Goal: Task Accomplishment & Management: Use online tool/utility

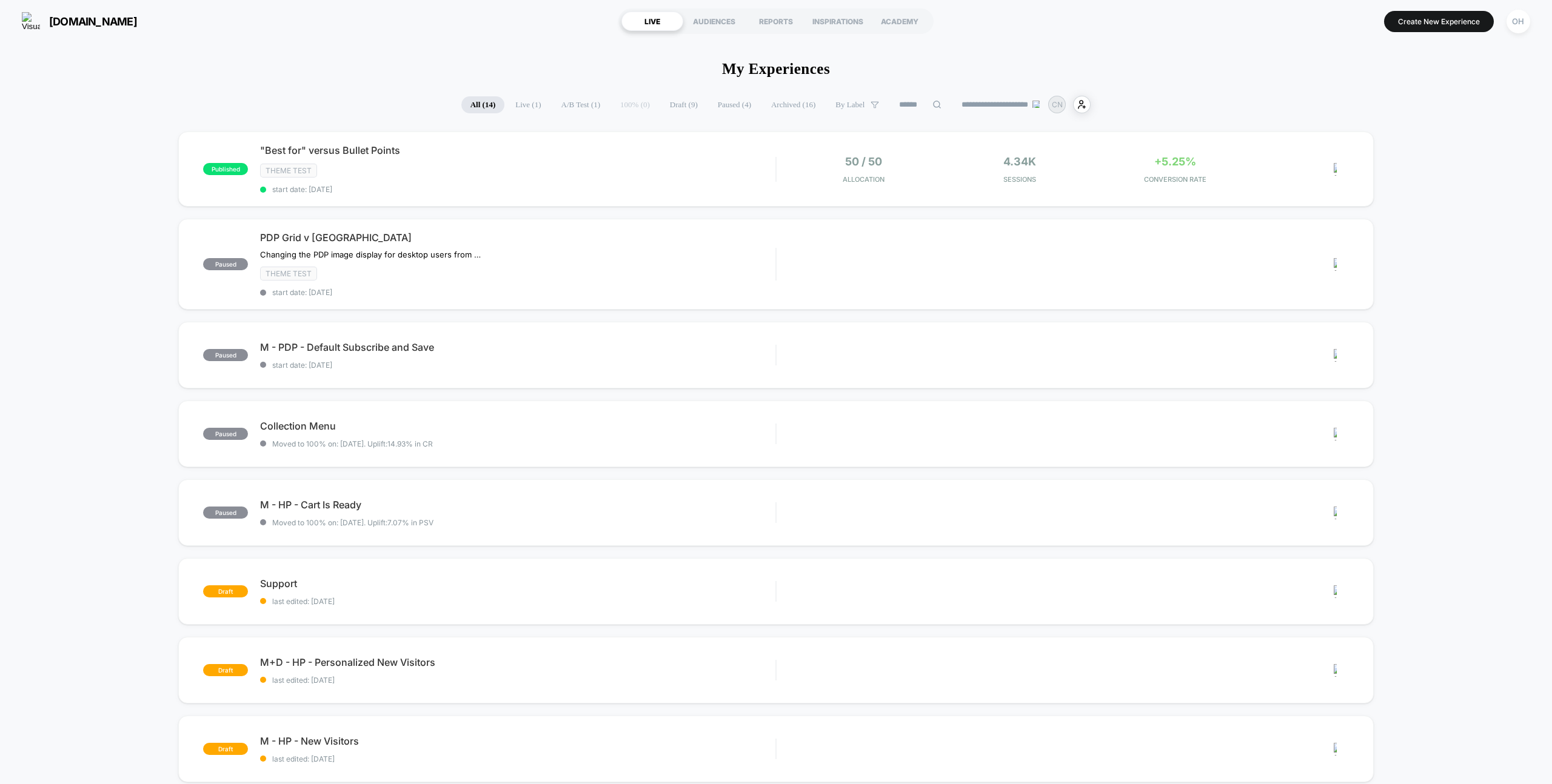
click at [520, 26] on div "[DOMAIN_NAME] LIVE AUDIENCES REPORTS INSPIRATIONS ACADEMY Create New Experience…" at bounding box center [776, 21] width 1552 height 42
click at [1415, 39] on div "[DOMAIN_NAME] LIVE AUDIENCES REPORTS INSPIRATIONS ACADEMY Create New Experience…" at bounding box center [776, 21] width 1552 height 42
click at [1413, 35] on section "Create New Experience [GEOGRAPHIC_DATA]" at bounding box center [1284, 21] width 499 height 31
click at [1411, 27] on button "Create New Experience" at bounding box center [1438, 21] width 110 height 21
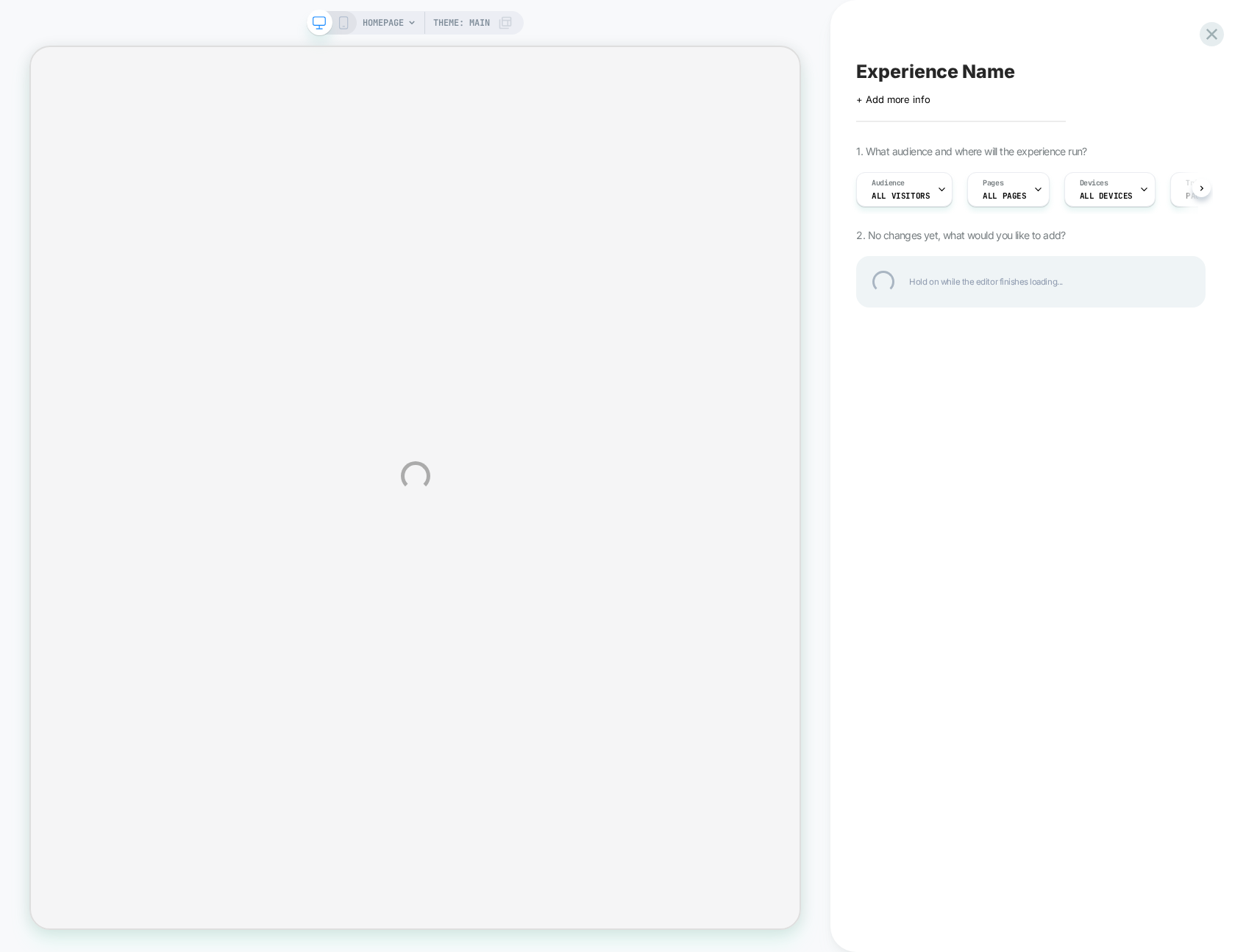
click at [835, 34] on div "HOMEPAGE Theme: MAIN Experience Name Click to edit experience details + Add mor…" at bounding box center [623, 476] width 1246 height 952
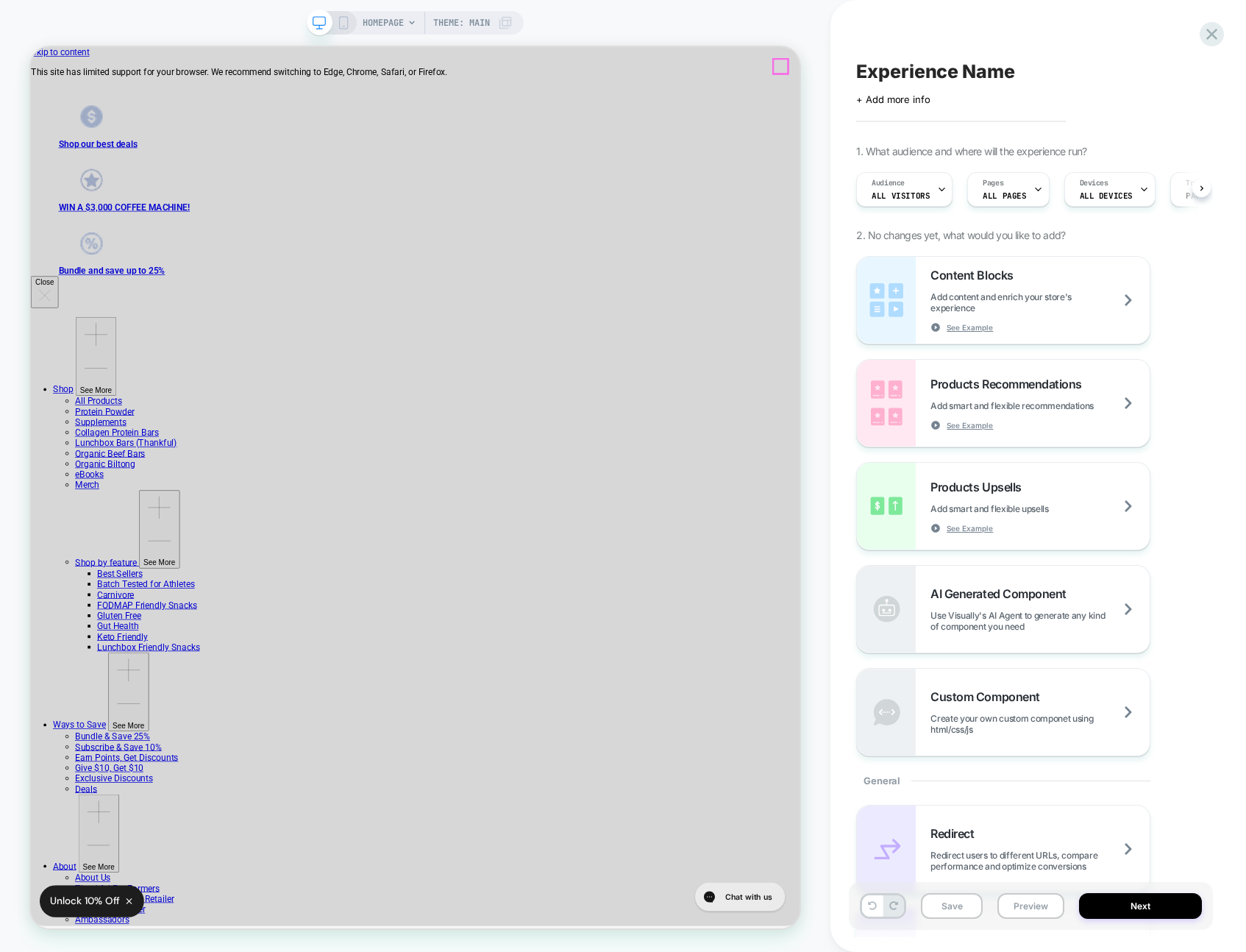
scroll to position [0, 1]
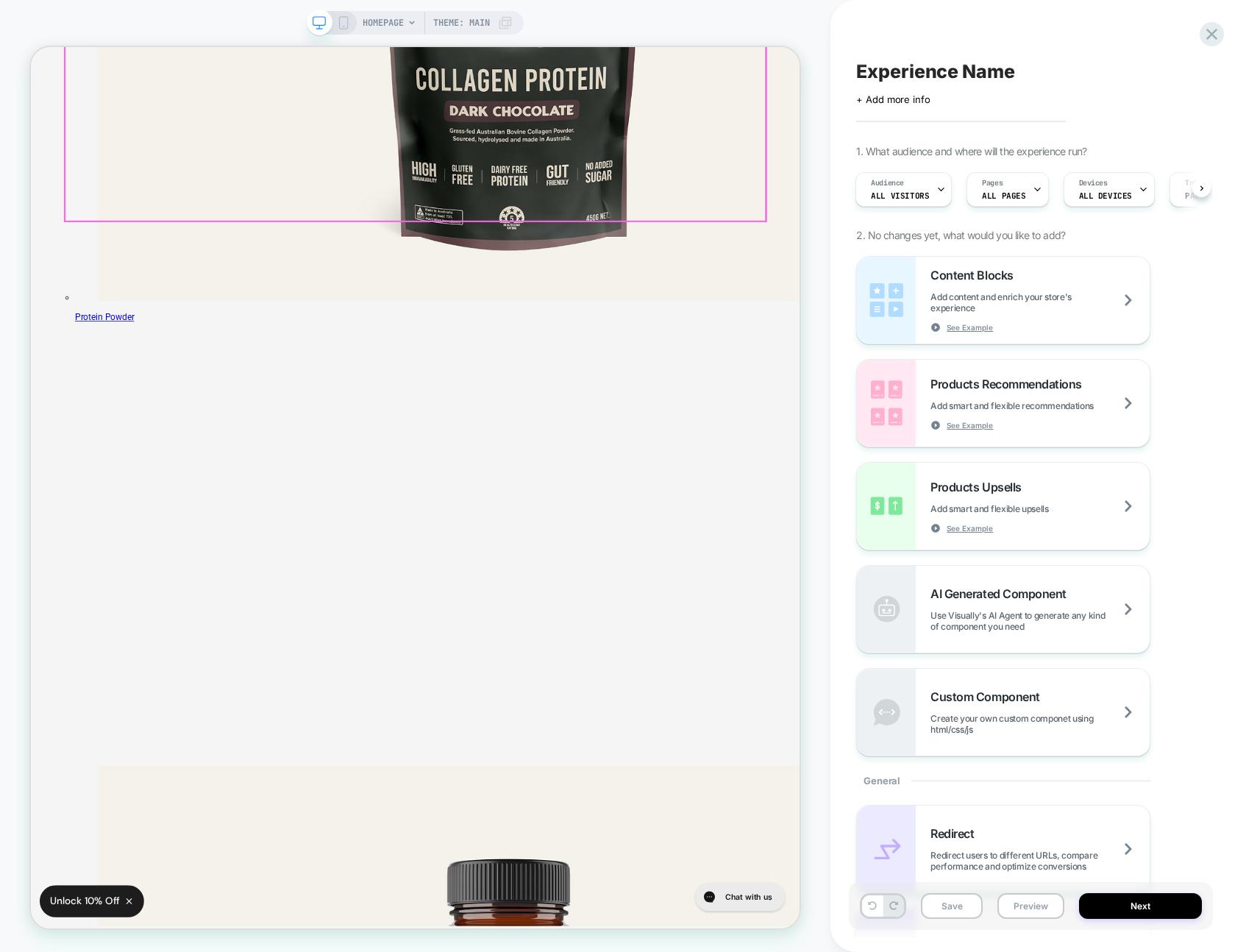
scroll to position [4194, 0]
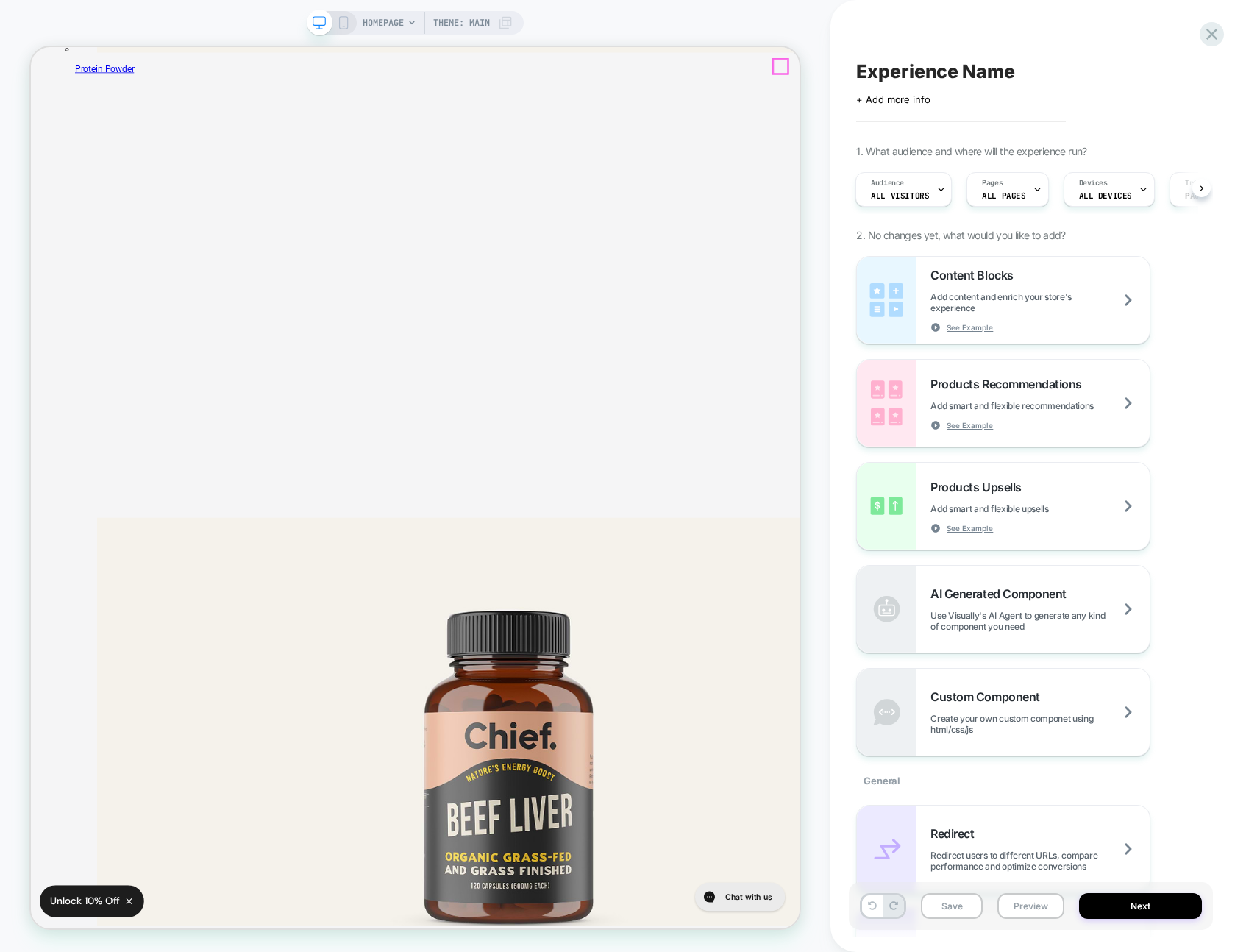
drag, startPoint x: 1028, startPoint y: 80, endPoint x: 1023, endPoint y: 93, distance: 13.9
drag, startPoint x: 501, startPoint y: 1145, endPoint x: 513, endPoint y: 1133, distance: 17.0
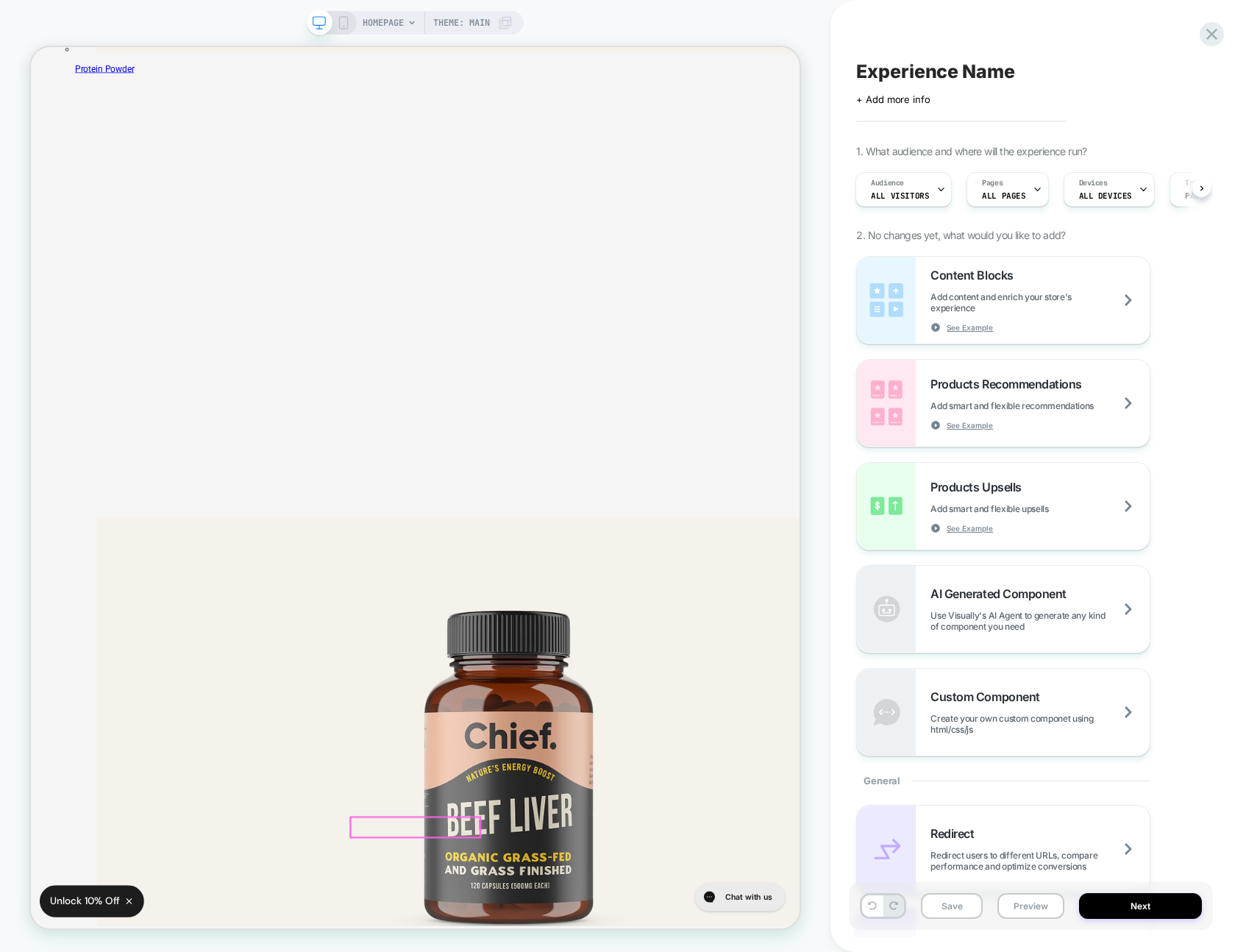
scroll to position [0, 0]
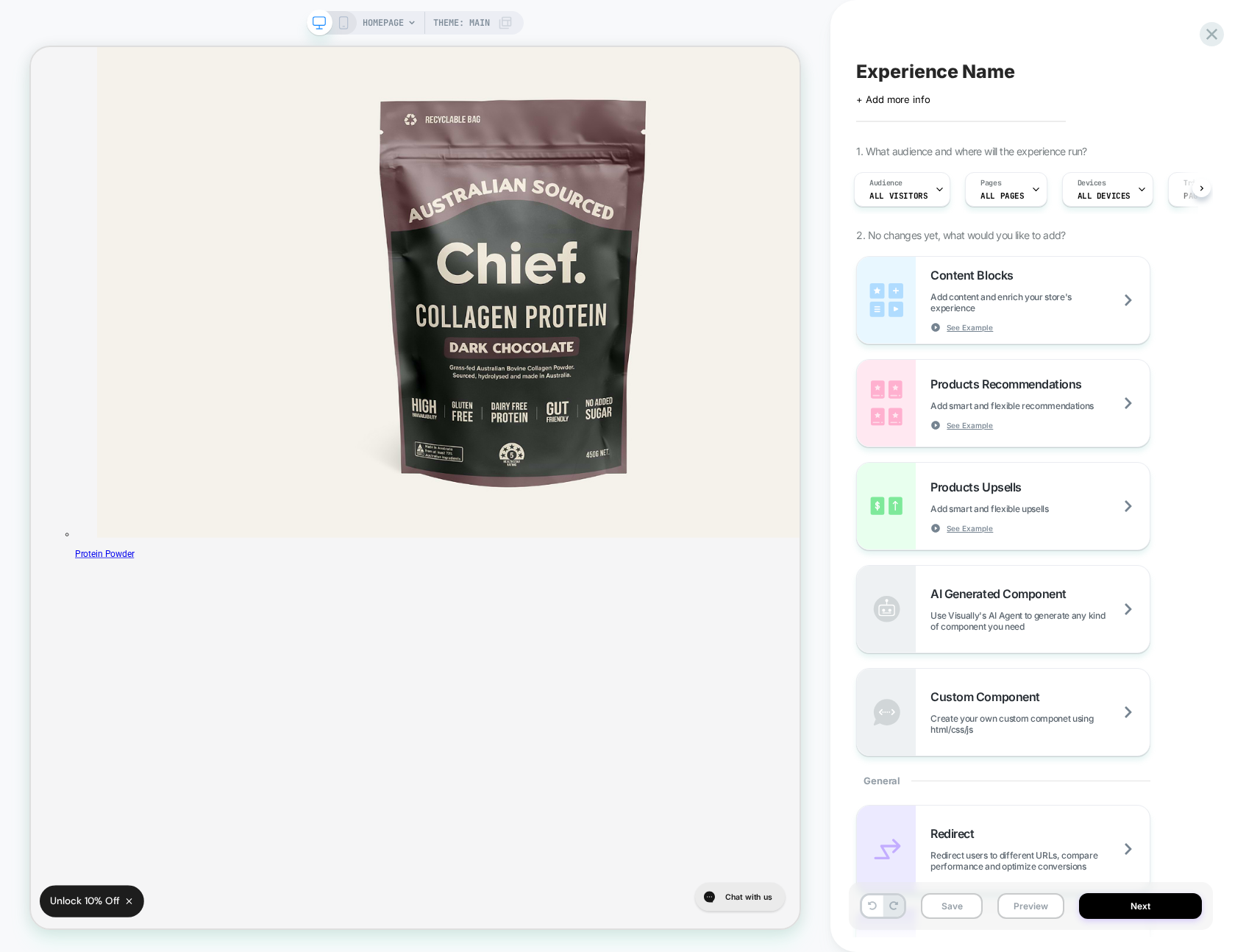
scroll to position [4194, 0]
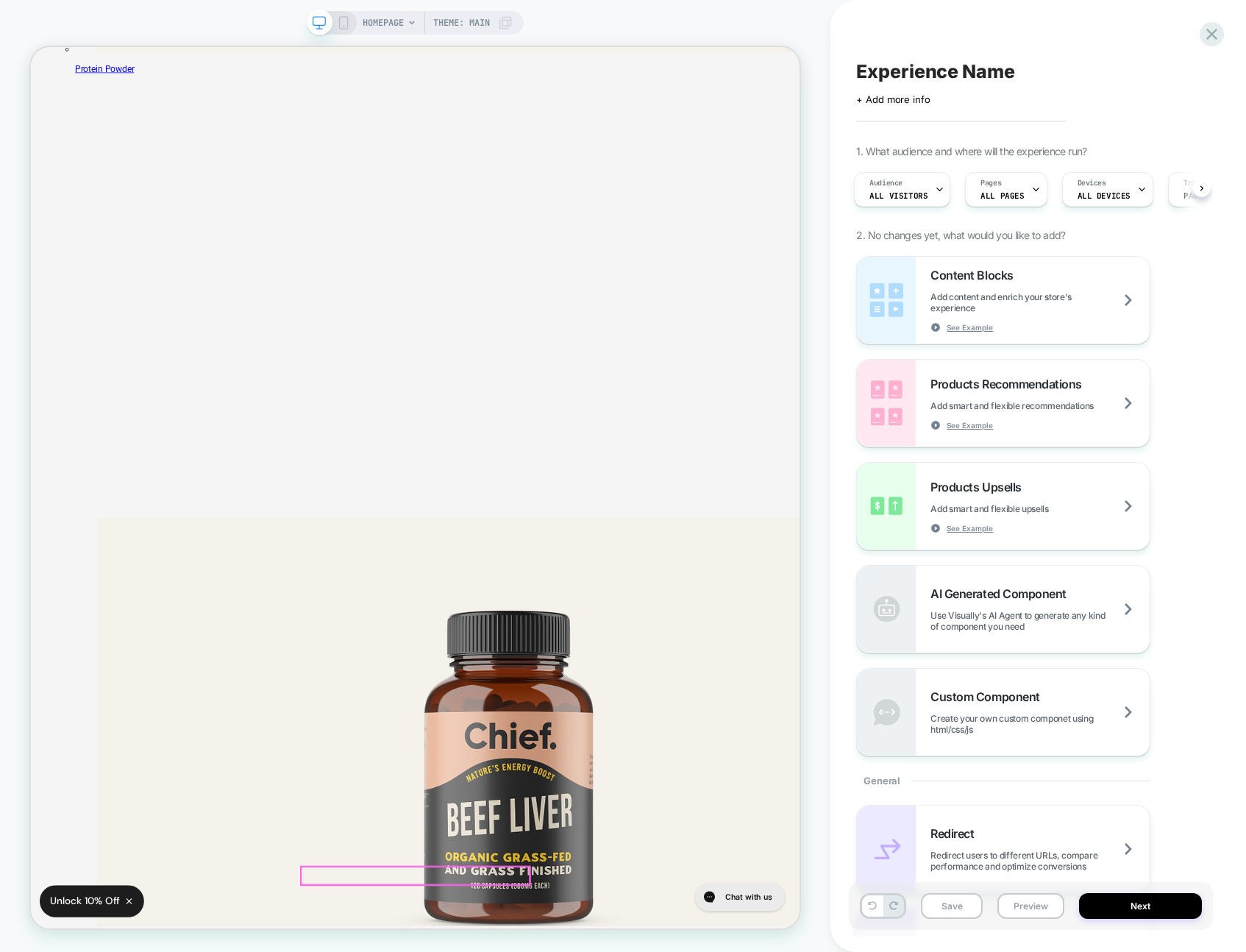
drag, startPoint x: 540, startPoint y: 1083, endPoint x: 552, endPoint y: 1082, distance: 12.0
click at [1095, 20] on div "Experience Name Click to edit experience details + Add more info 1. What audien…" at bounding box center [1031, 476] width 364 height 923
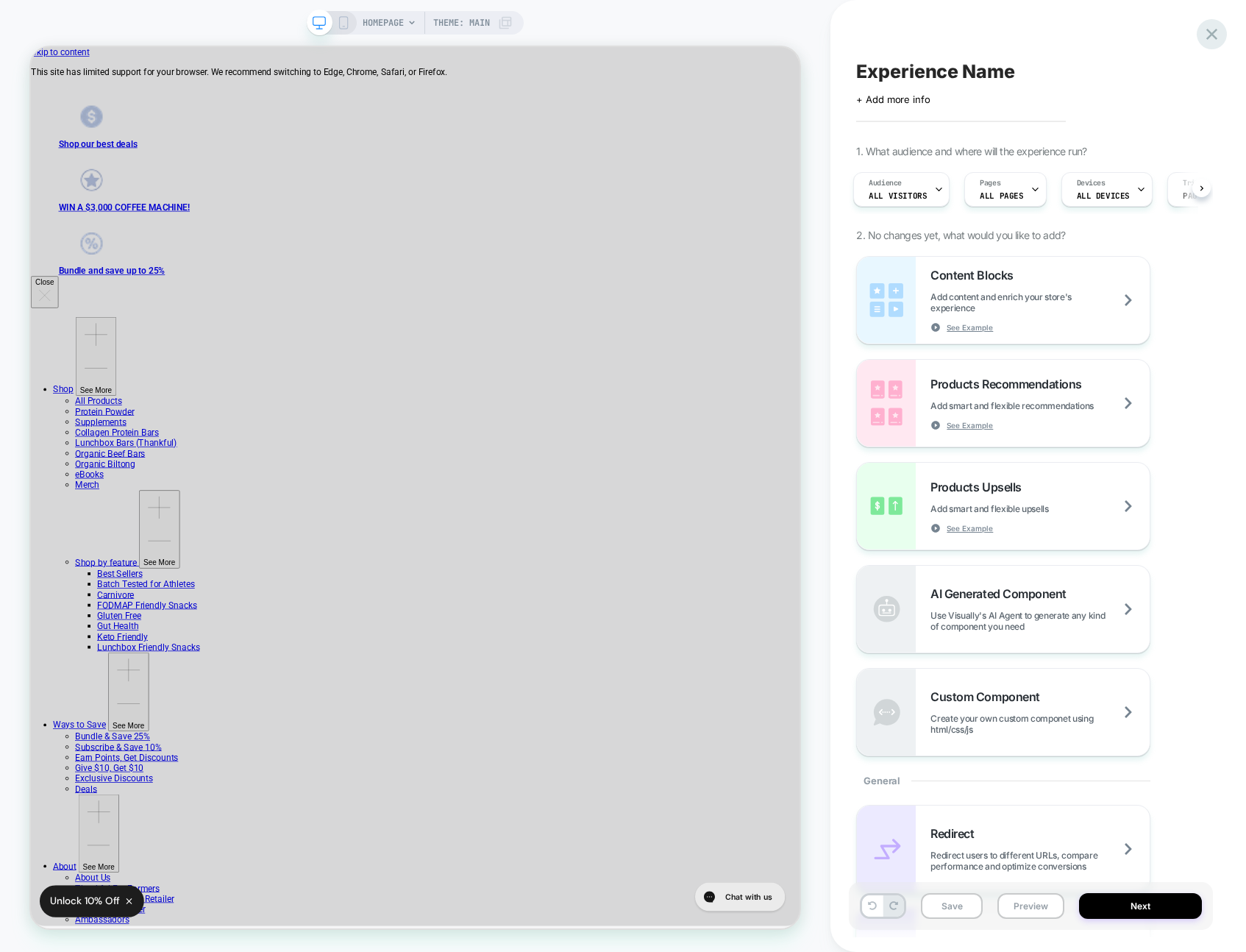
scroll to position [0, 0]
drag, startPoint x: 1179, startPoint y: 44, endPoint x: 1202, endPoint y: 31, distance: 26.4
click at [1207, 29] on icon at bounding box center [1212, 35] width 11 height 11
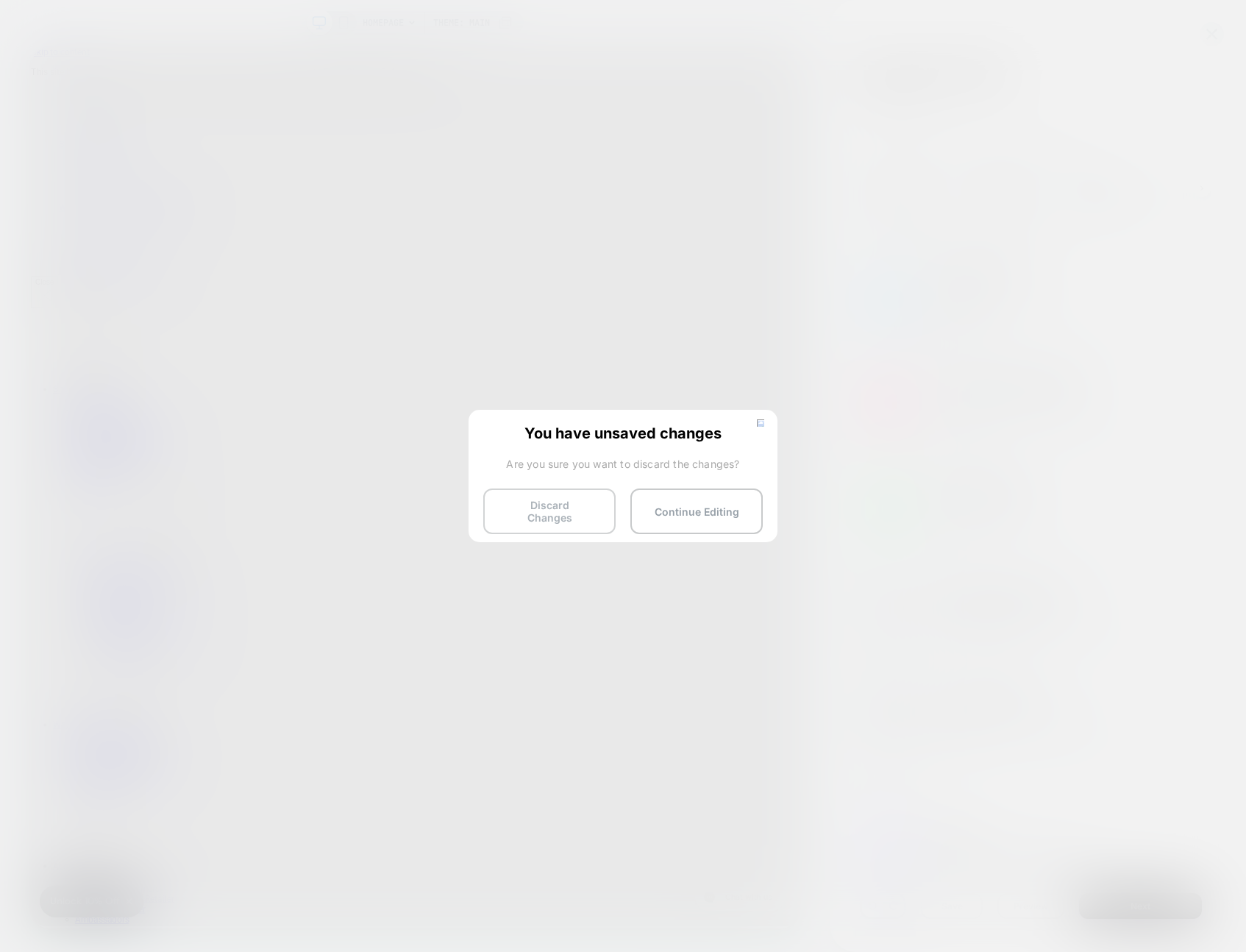
click at [543, 516] on button "Discard Changes" at bounding box center [550, 511] width 132 height 46
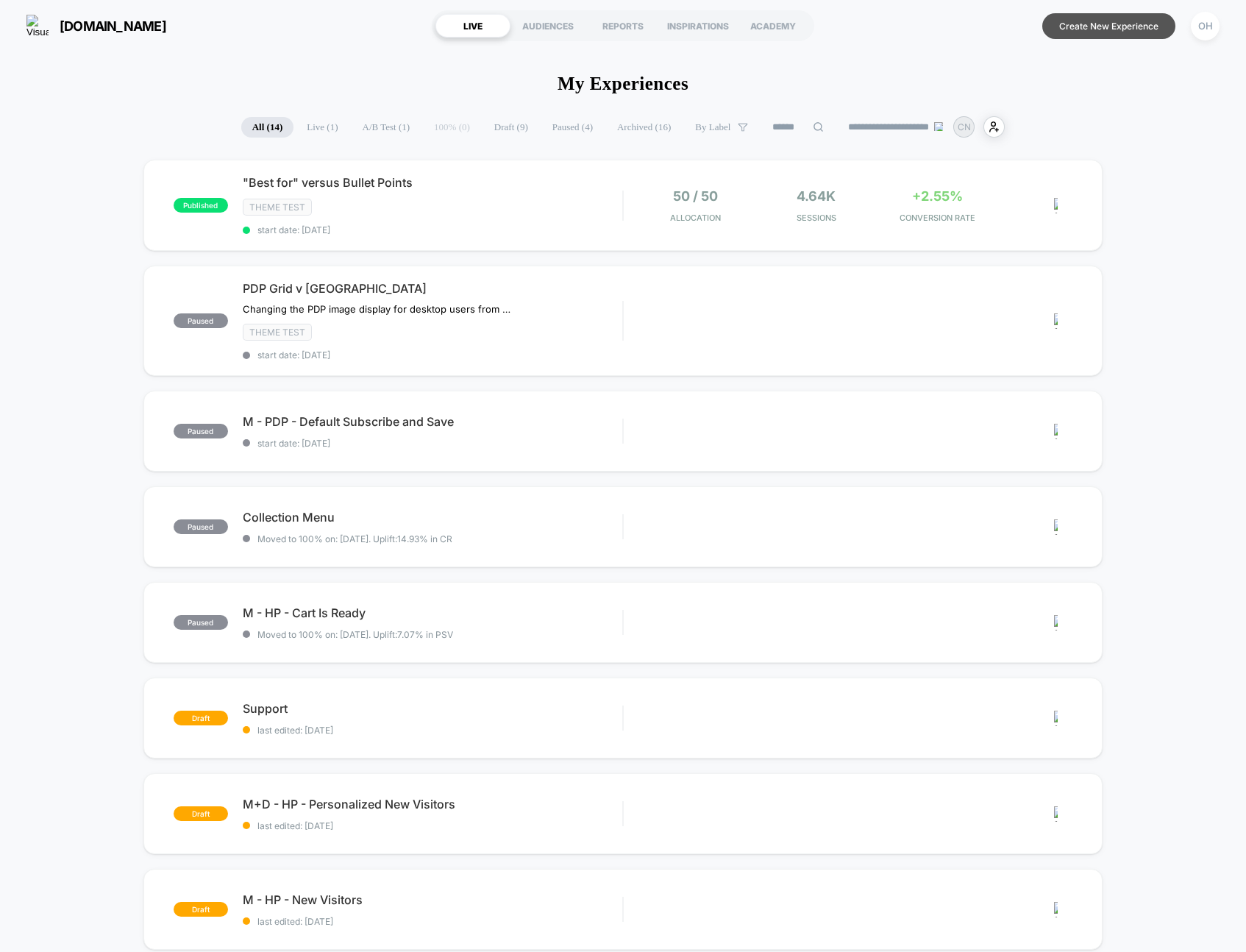
click at [1060, 21] on button "Create New Experience" at bounding box center [1109, 26] width 133 height 26
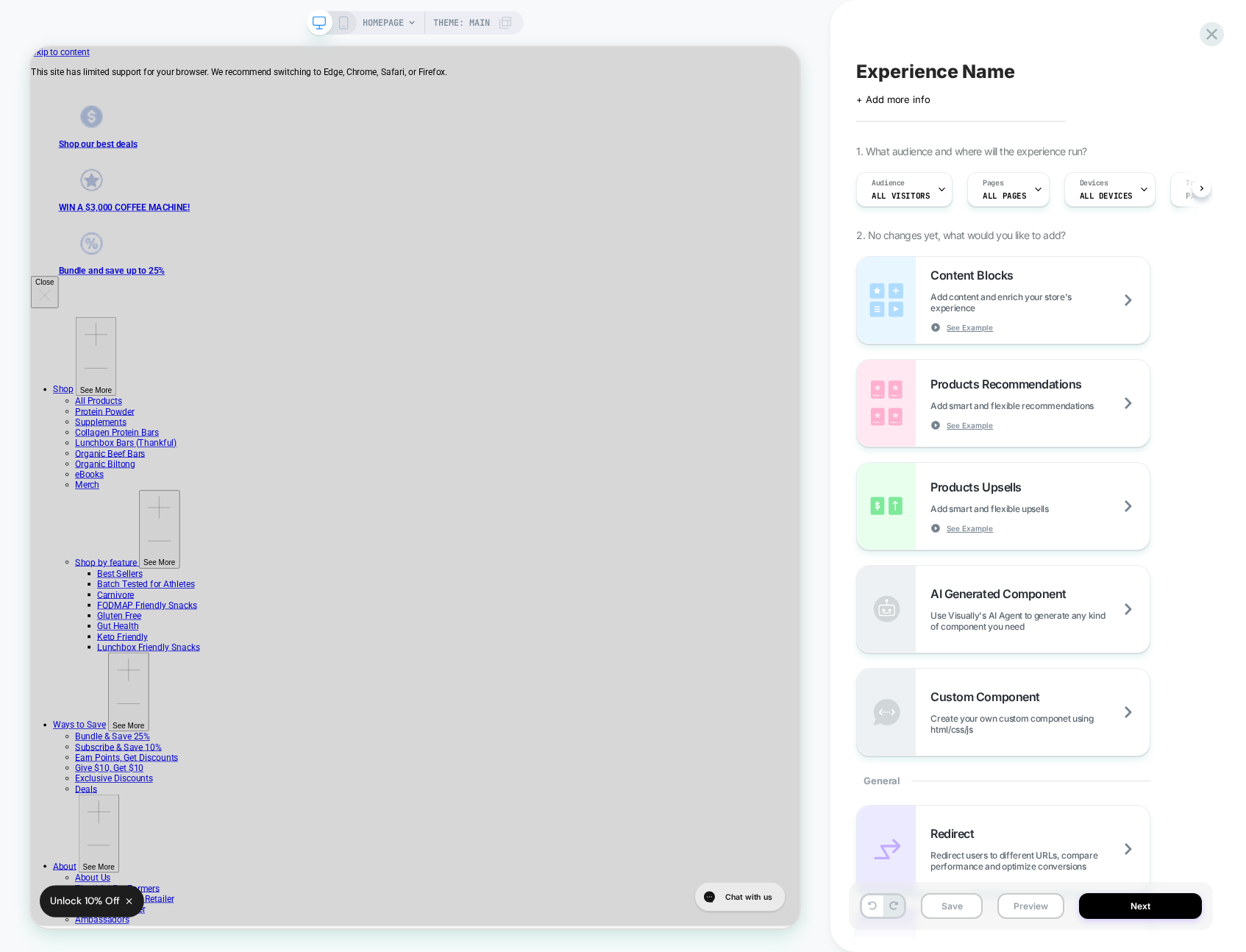
scroll to position [0, 1]
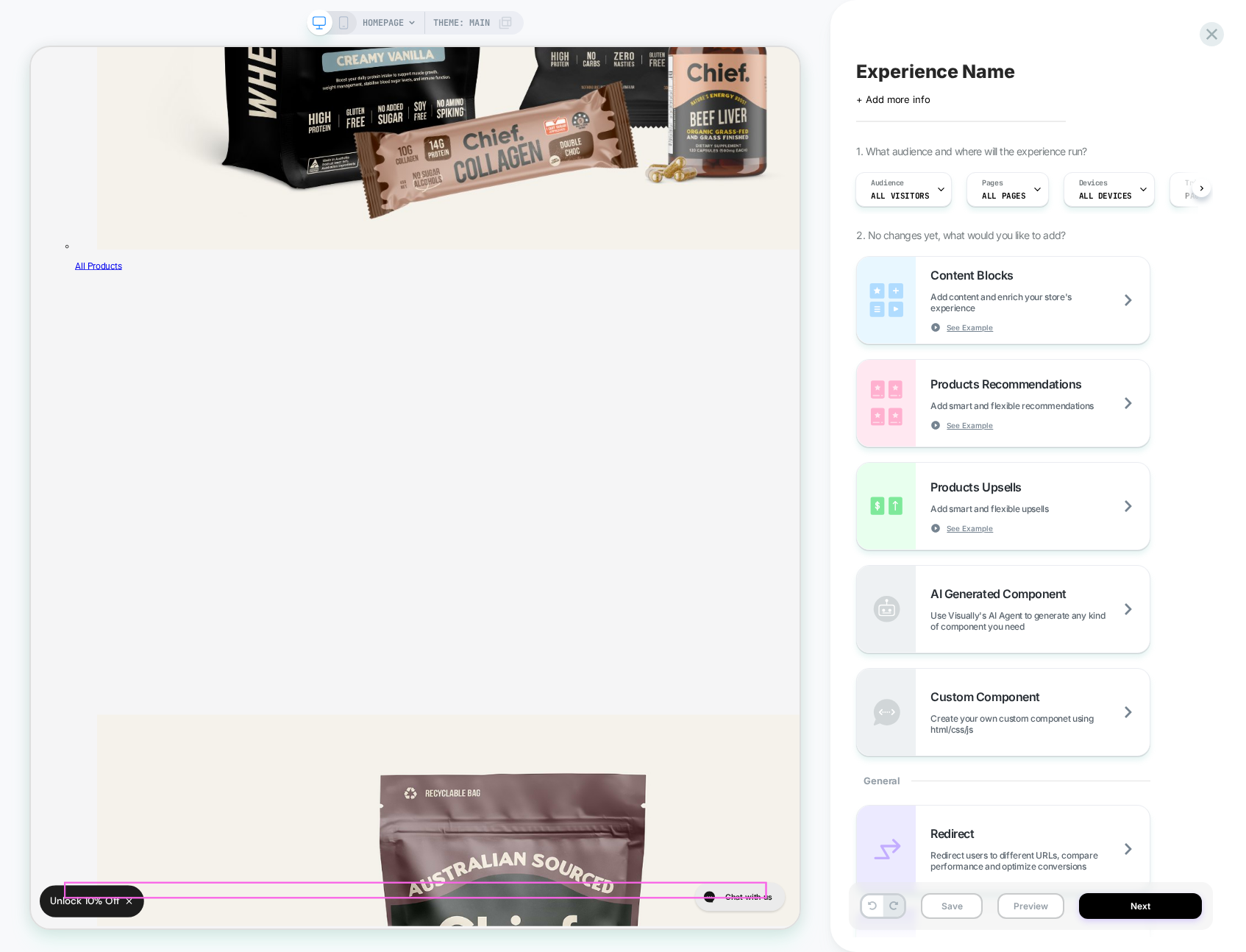
scroll to position [4194, 0]
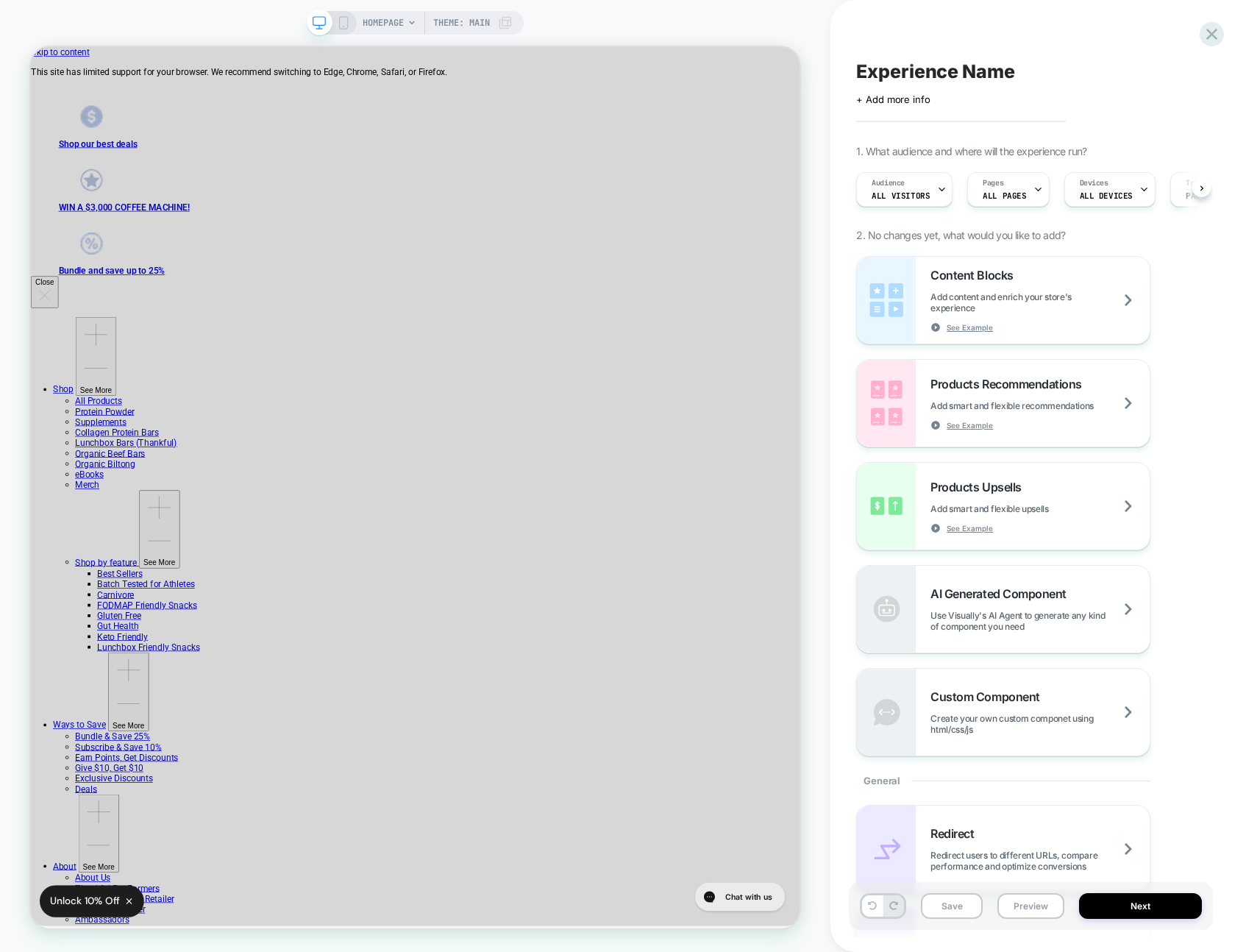
scroll to position [0, 2]
click at [388, 28] on span "HOMEPAGE" at bounding box center [383, 23] width 41 height 23
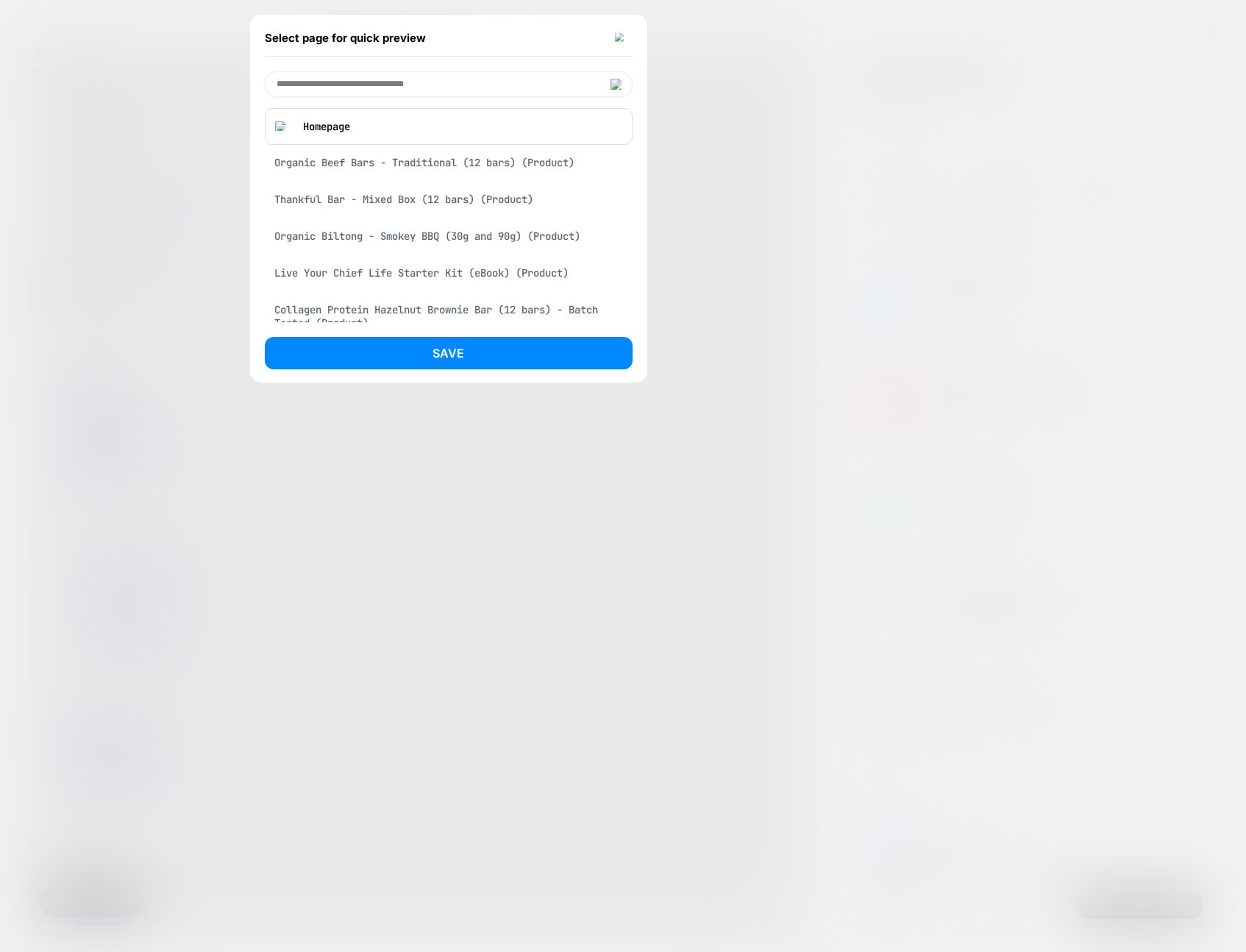
click at [621, 51] on div "Select page for quick preview" at bounding box center [449, 39] width 368 height 37
click at [616, 34] on img at bounding box center [620, 38] width 12 height 11
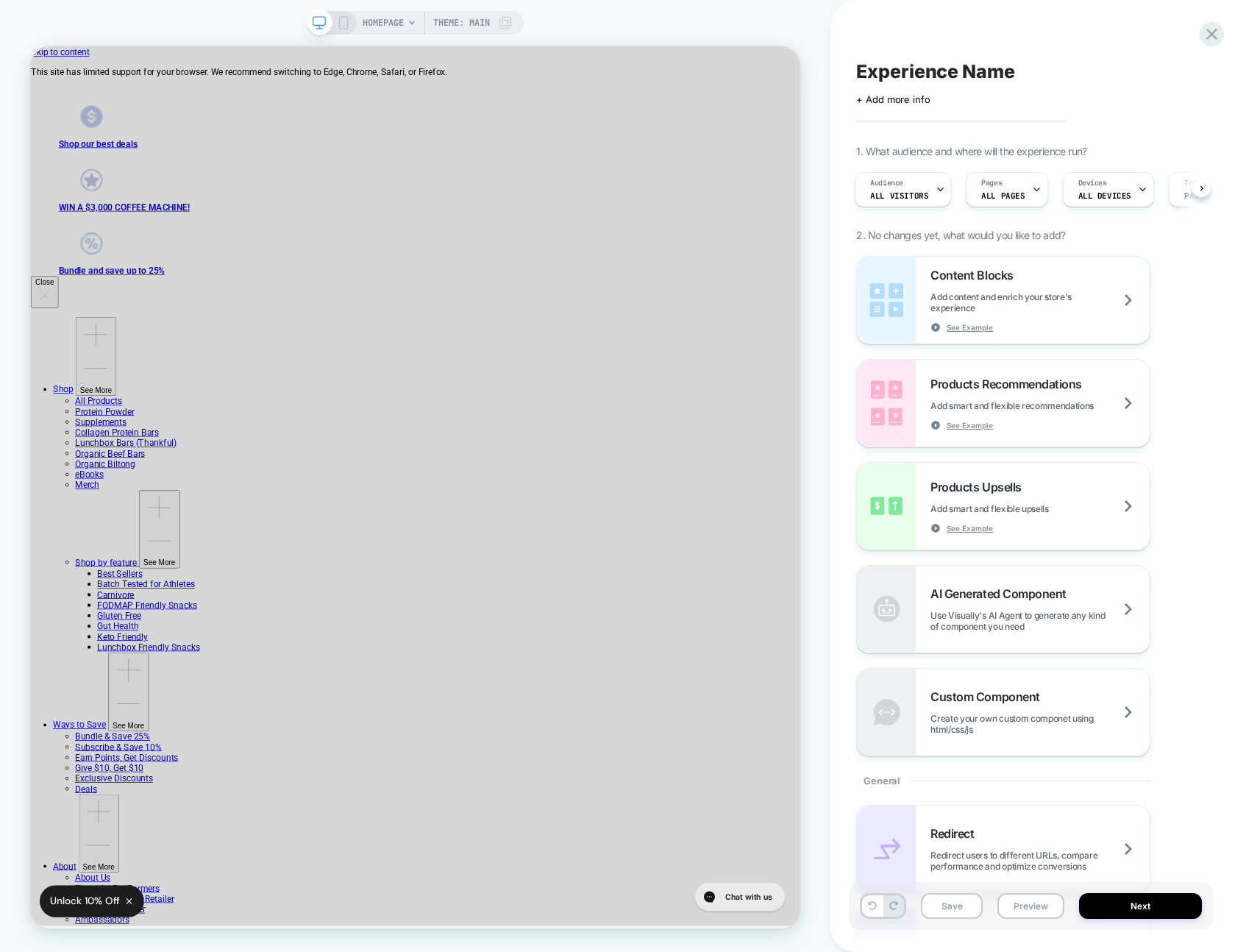
click at [1207, 50] on div "Experience Name Click to edit experience details + Add more info 1. What audien…" at bounding box center [1031, 476] width 364 height 923
click at [0, 0] on div at bounding box center [0, 0] width 0 height 0
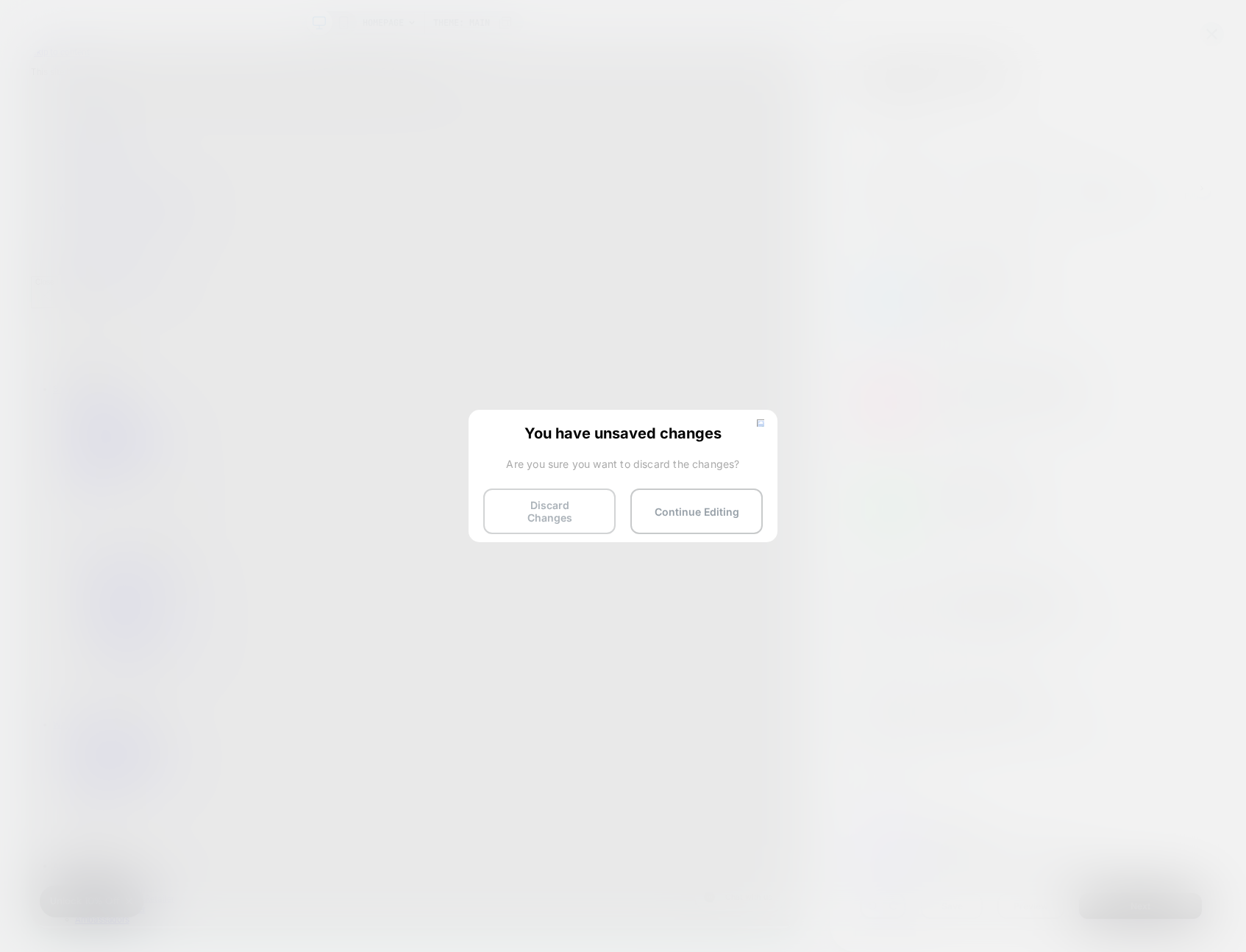
click at [568, 495] on button "Discard Changes" at bounding box center [550, 511] width 132 height 46
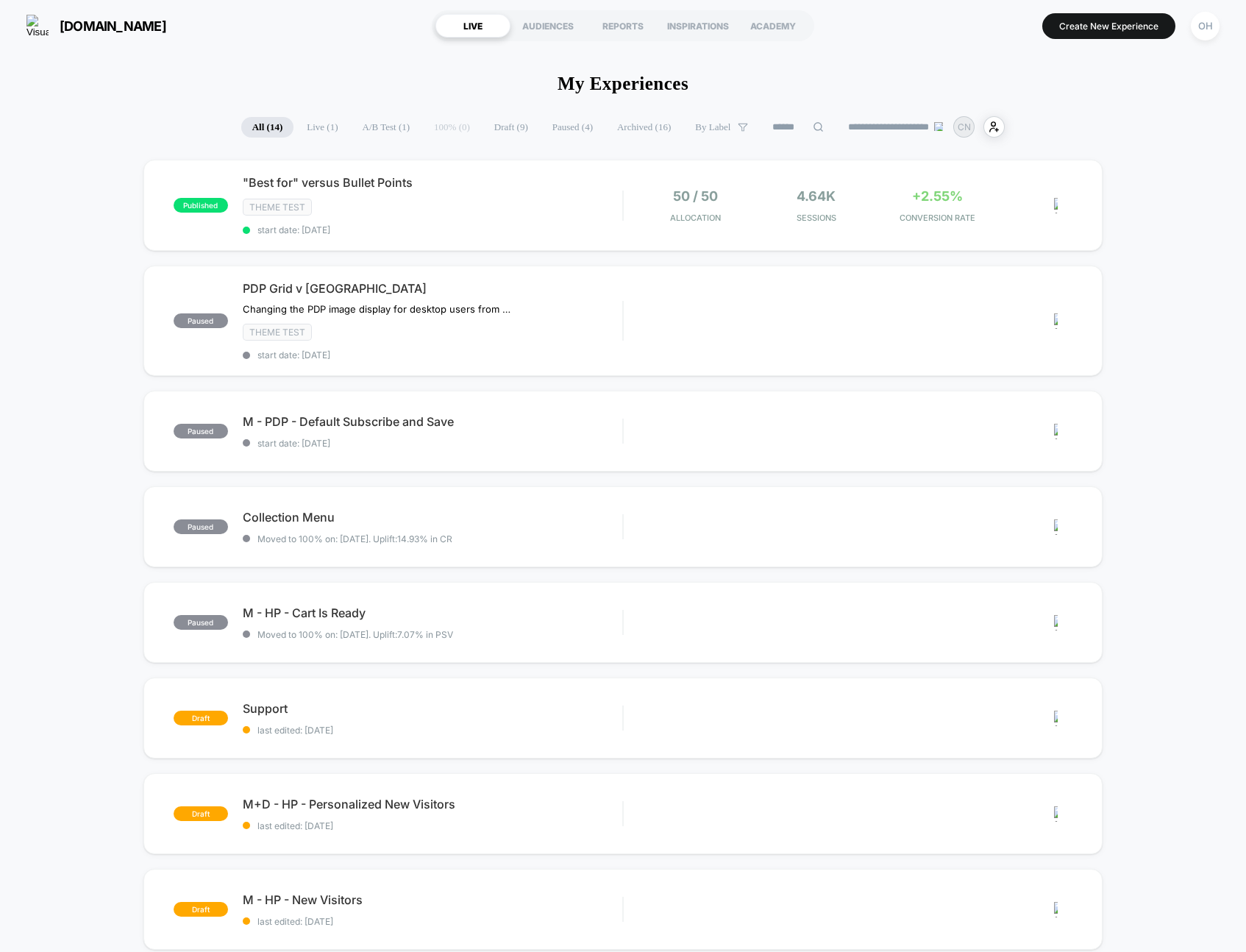
click at [1108, 27] on button "Create New Experience" at bounding box center [1109, 26] width 133 height 26
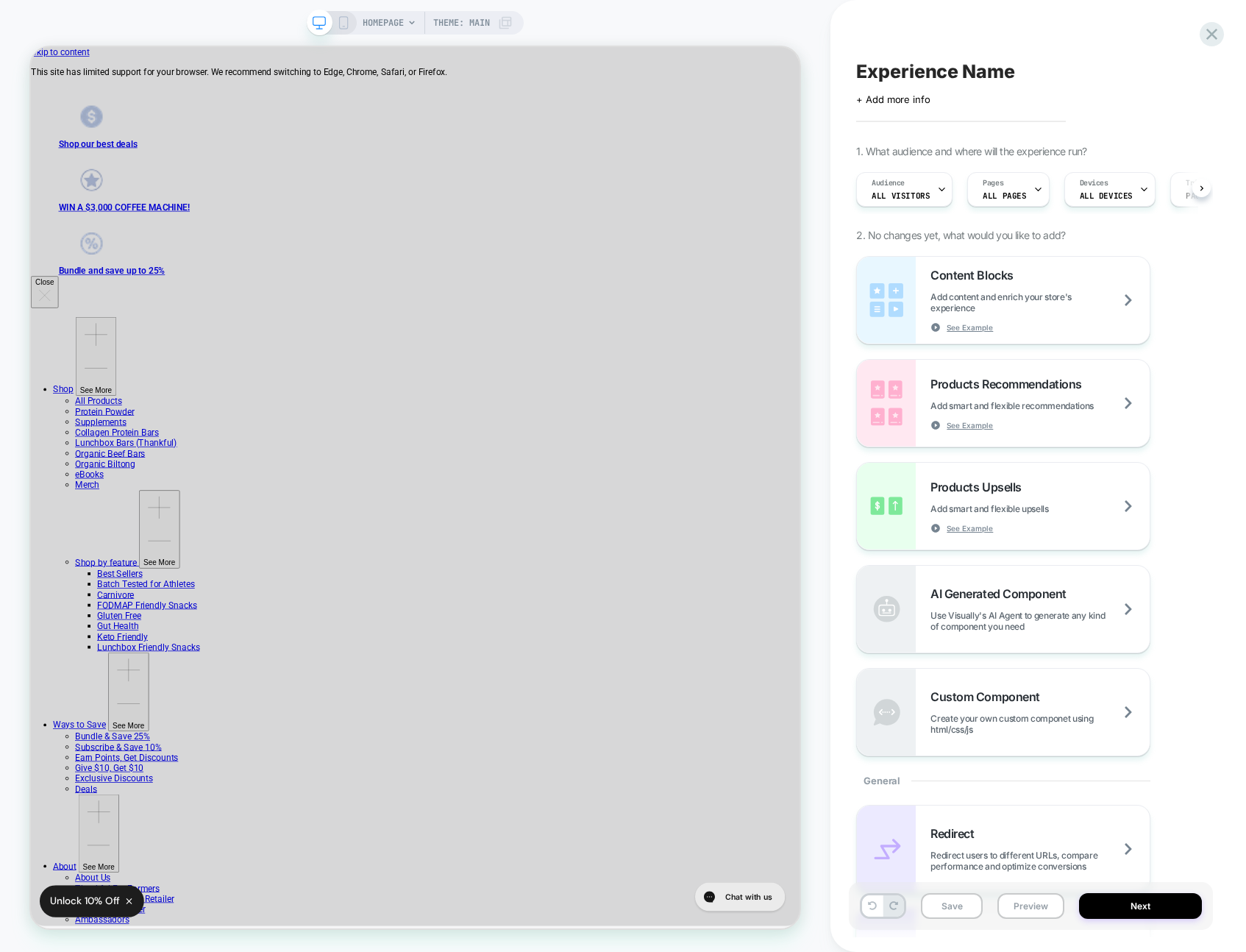
scroll to position [0, 1]
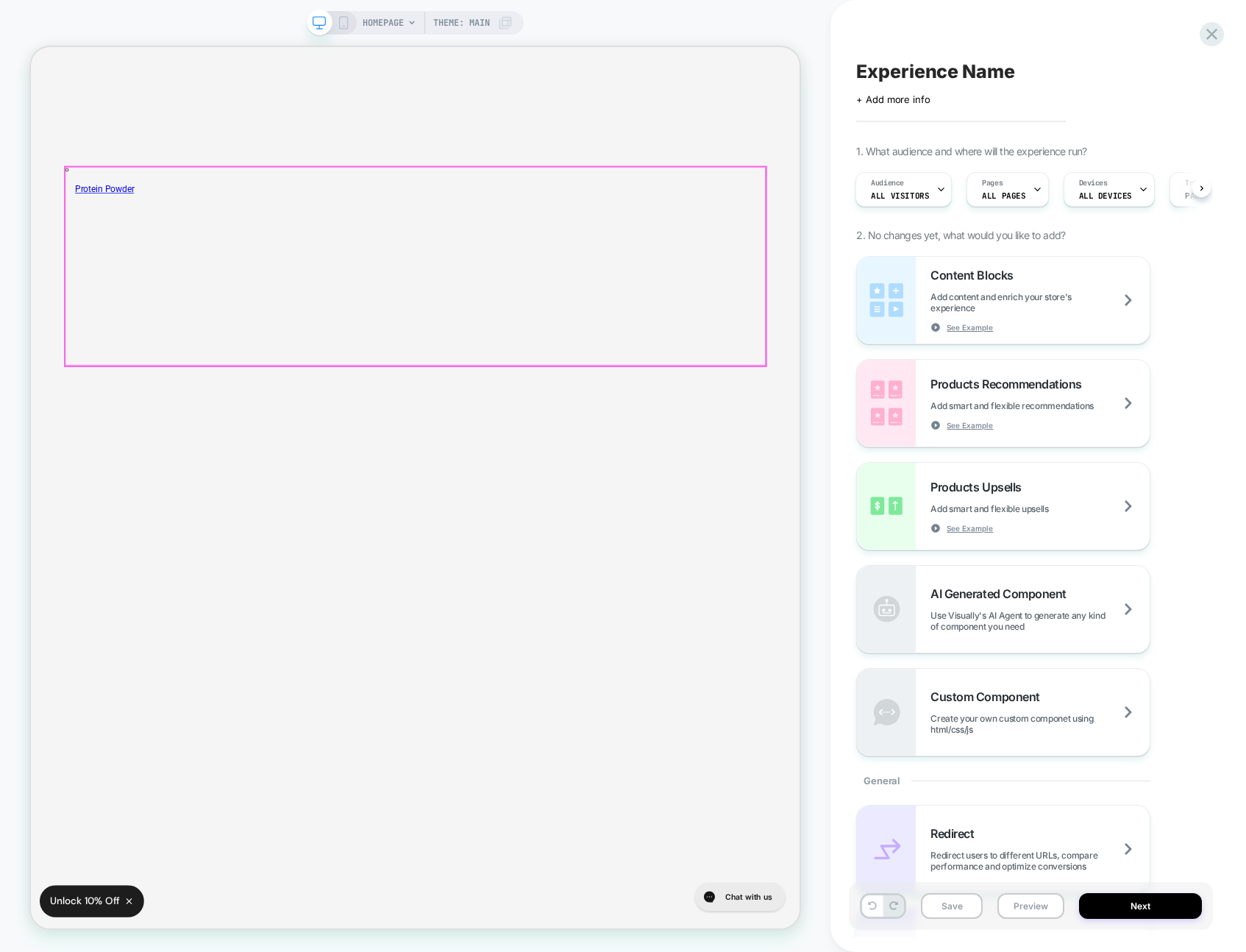
scroll to position [4194, 0]
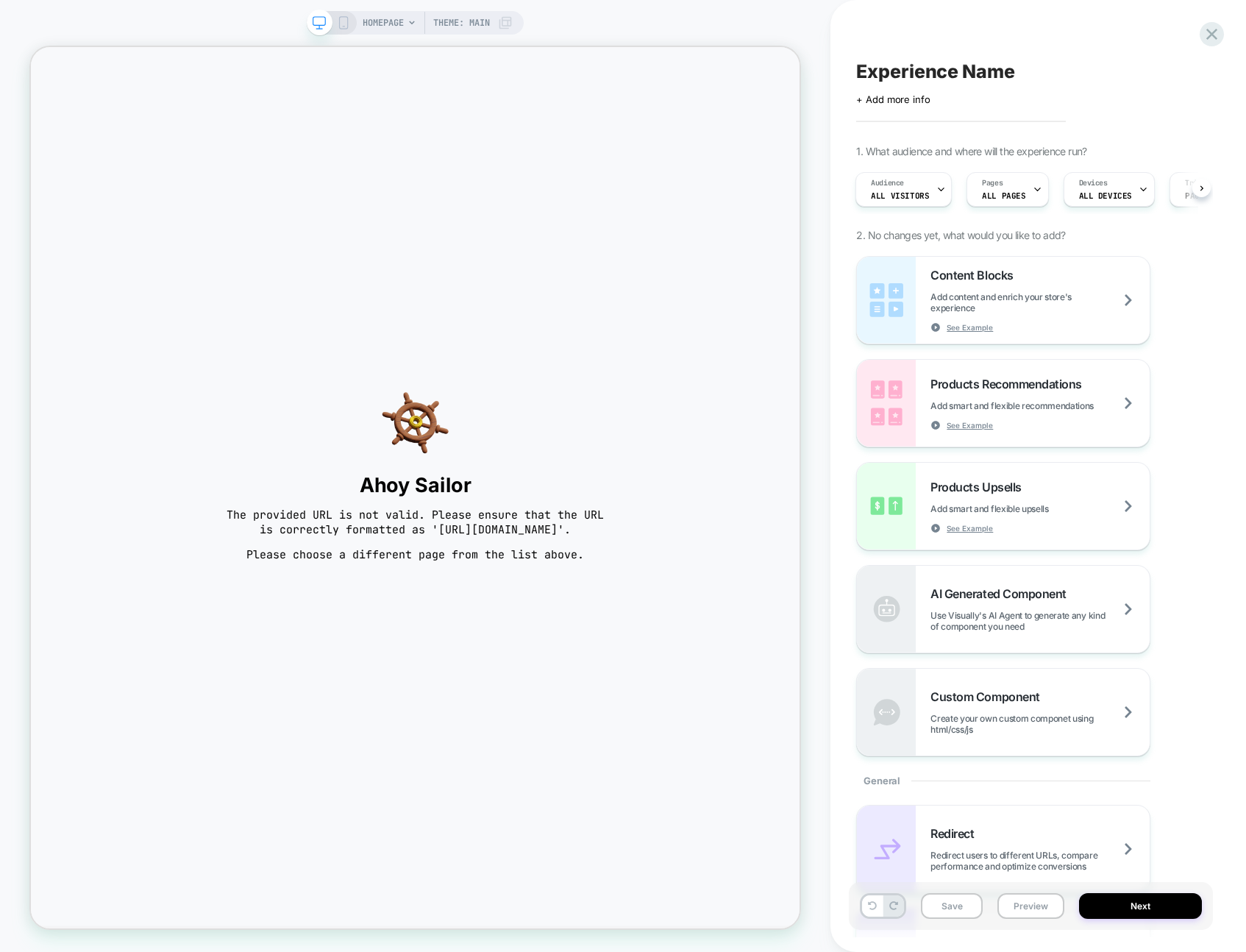
scroll to position [0, 0]
click at [1203, 35] on icon at bounding box center [1212, 34] width 20 height 20
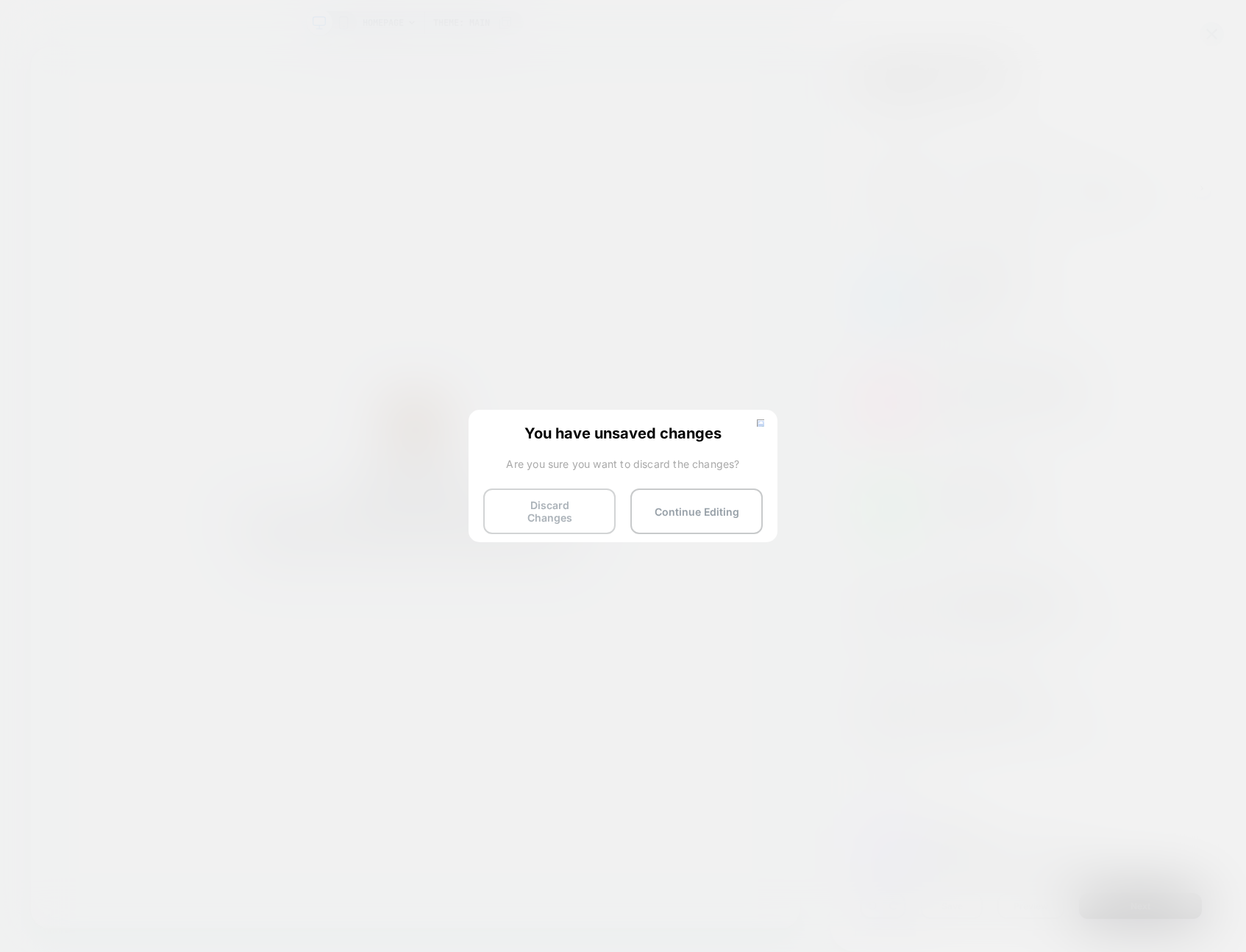
click at [532, 507] on button "Discard Changes" at bounding box center [550, 511] width 132 height 46
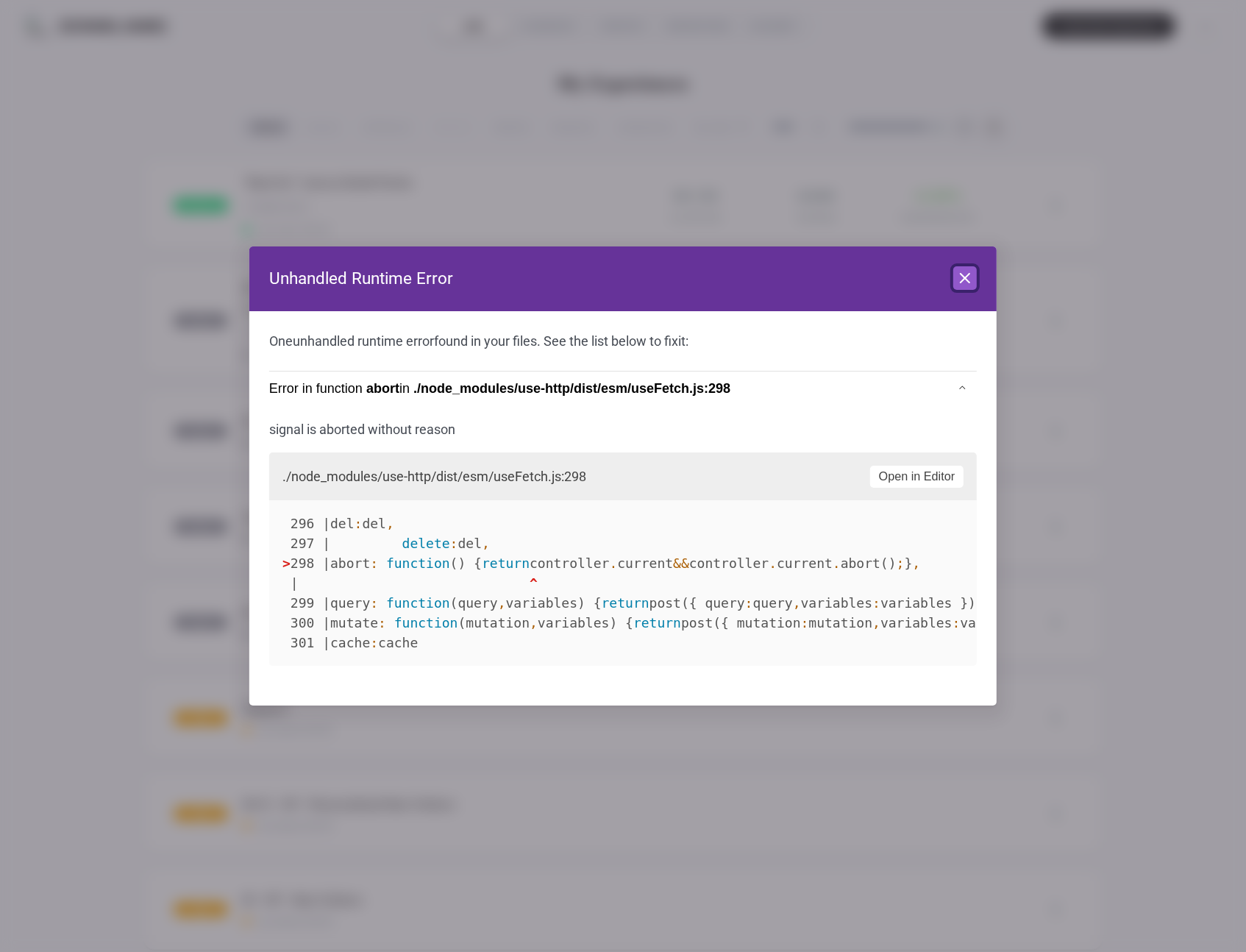
click at [970, 267] on button "Close" at bounding box center [965, 277] width 23 height 23
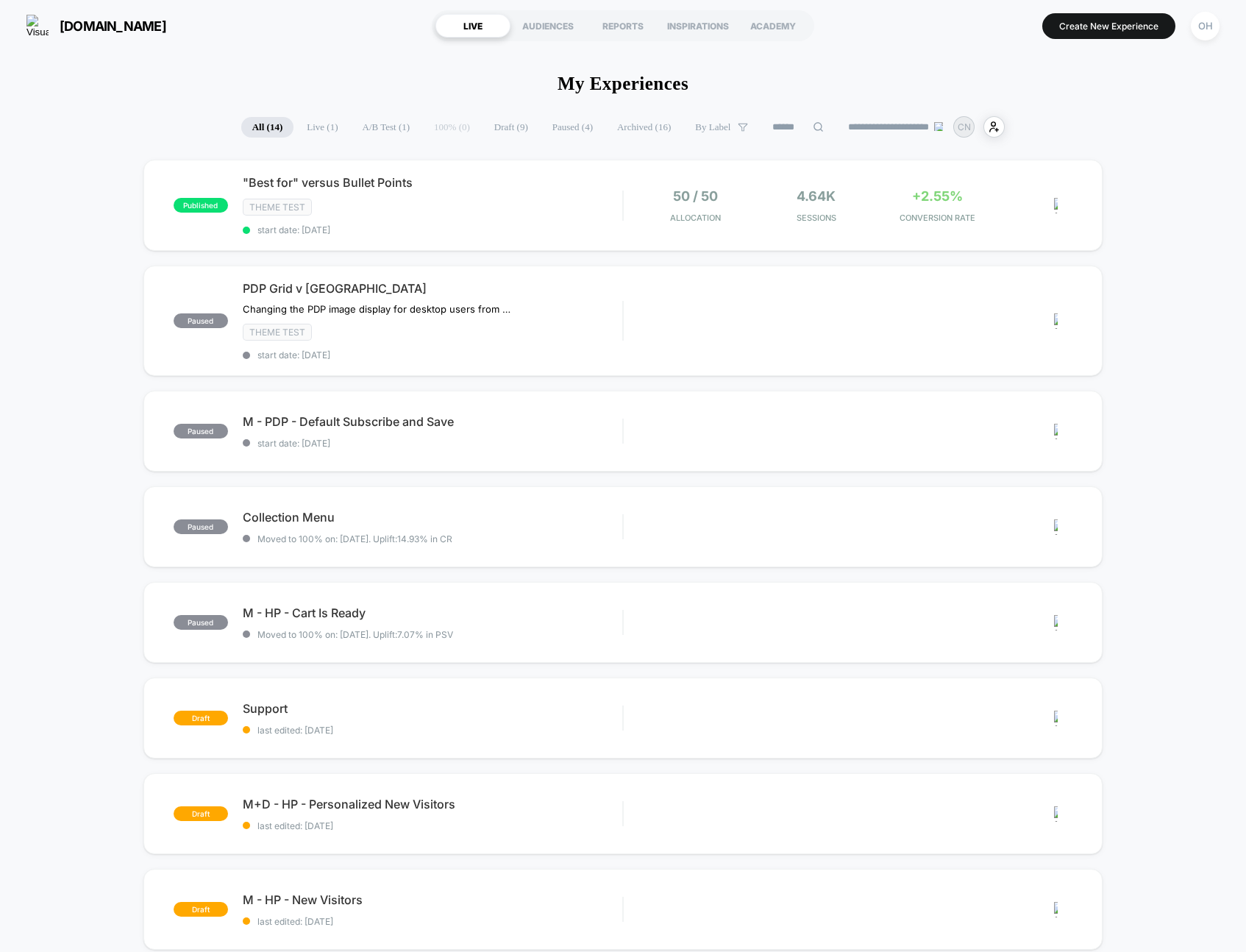
click at [1129, 30] on button "Create New Experience" at bounding box center [1109, 26] width 133 height 26
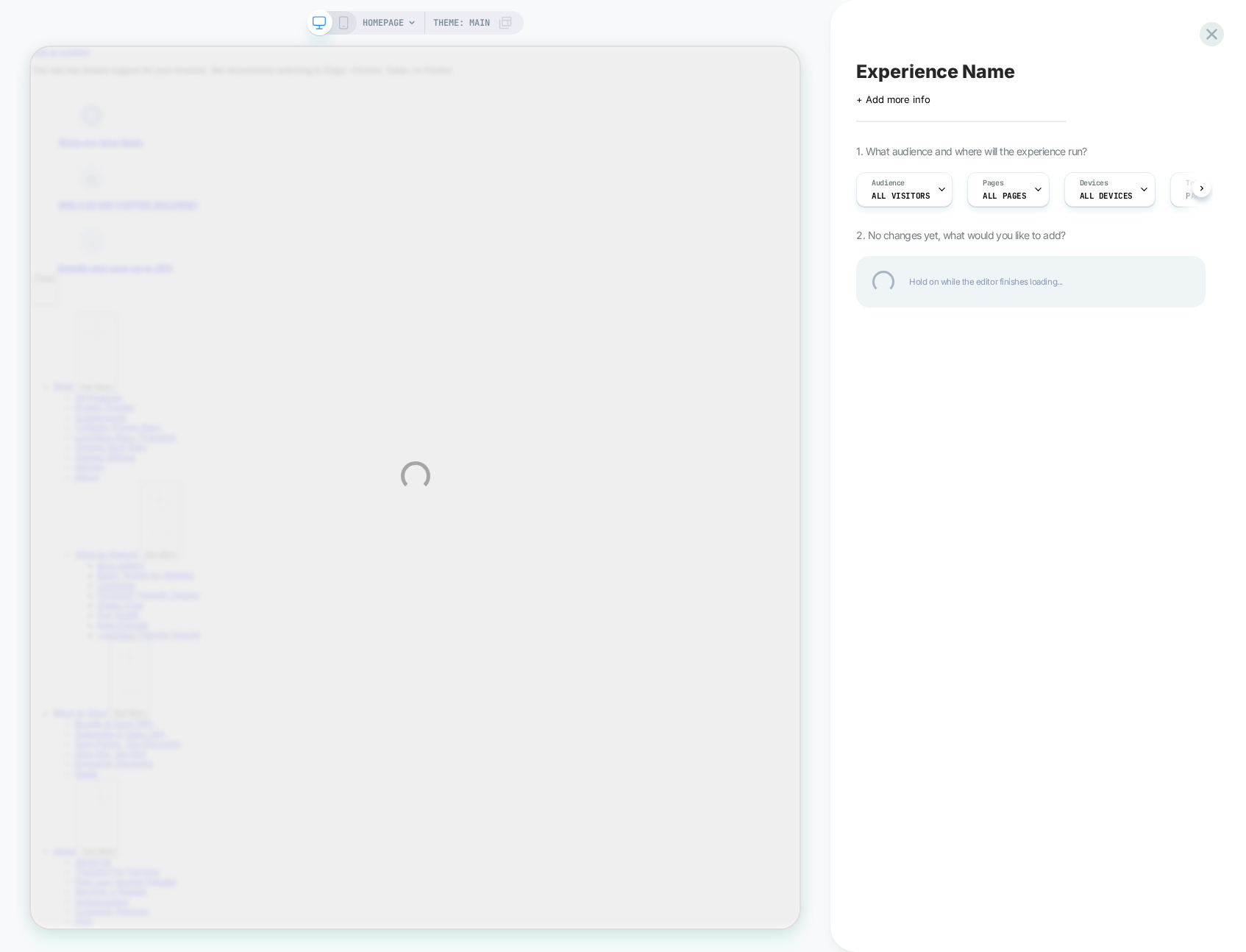
click at [1128, 30] on div "HOMEPAGE Theme: MAIN Experience Name Click to edit experience details + Add mor…" at bounding box center [623, 476] width 1246 height 952
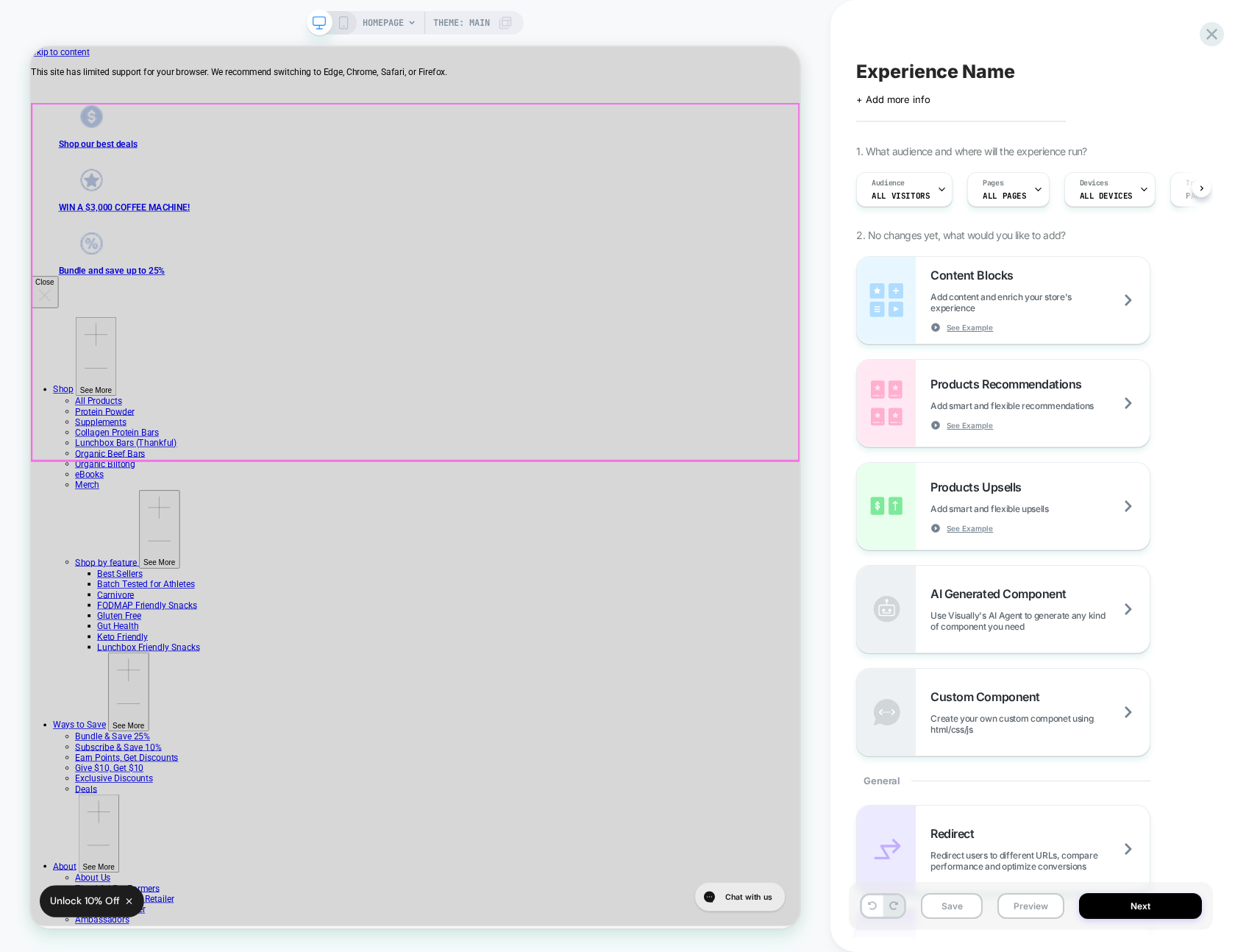
scroll to position [0, 1]
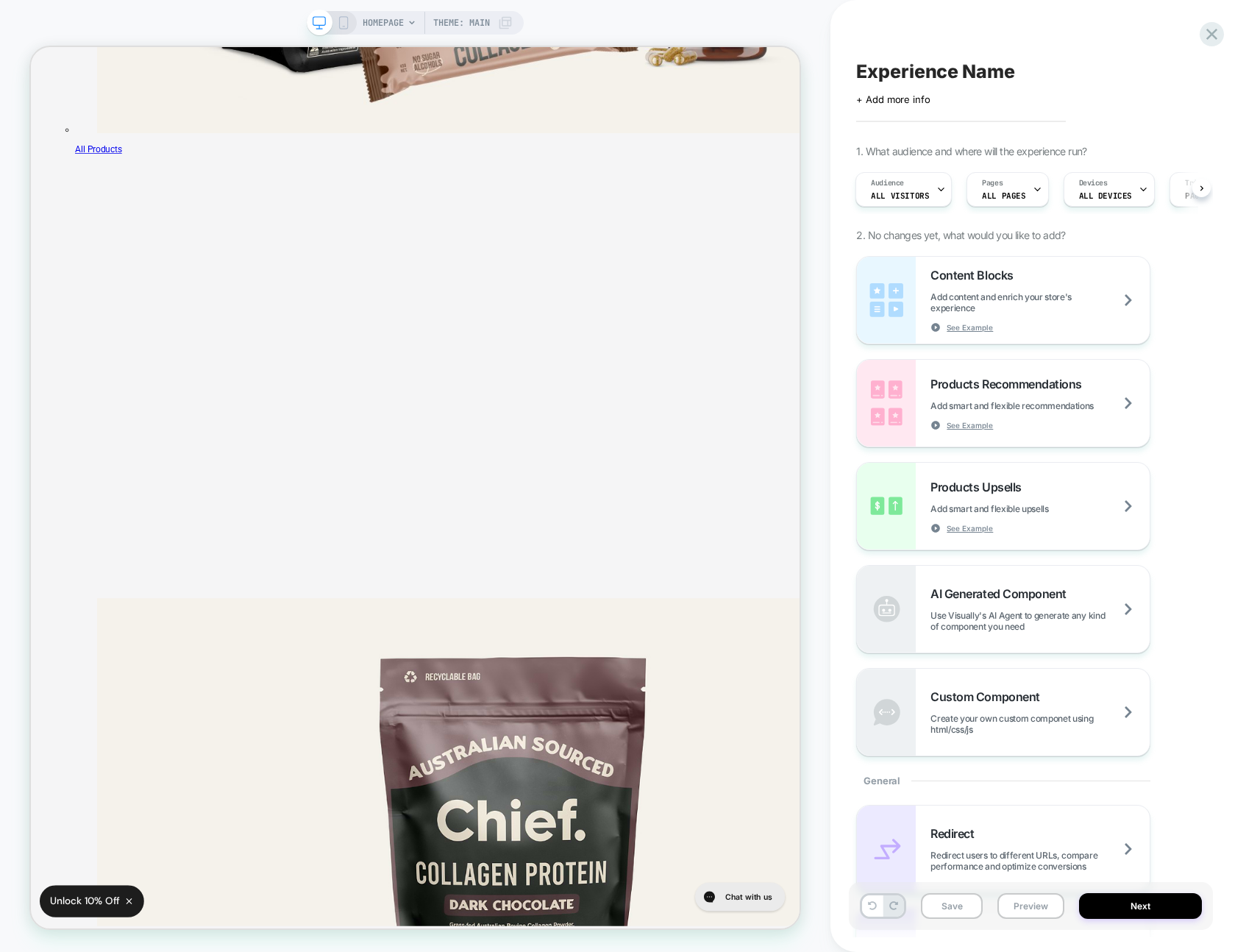
scroll to position [4194, 0]
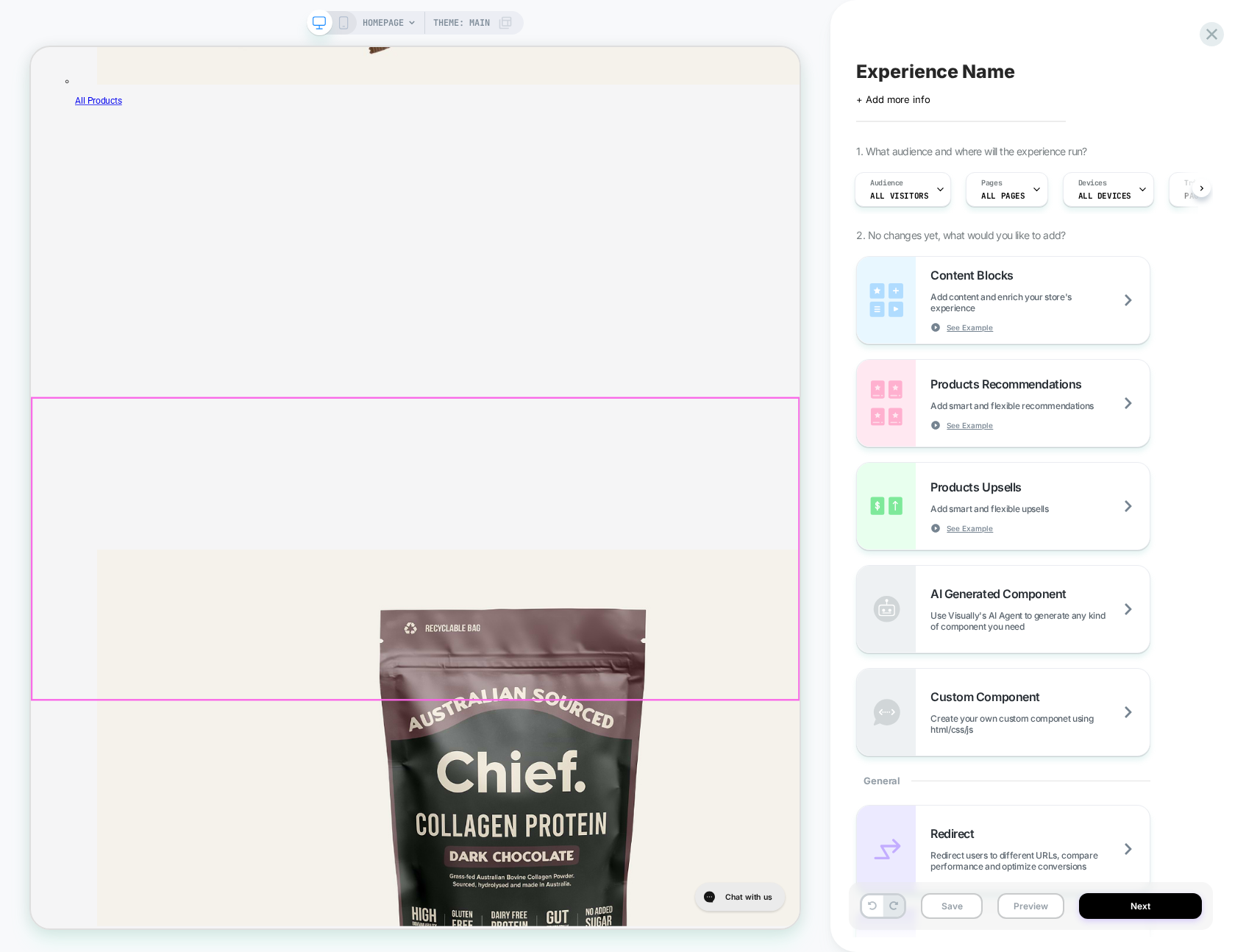
scroll to position [4194, 0]
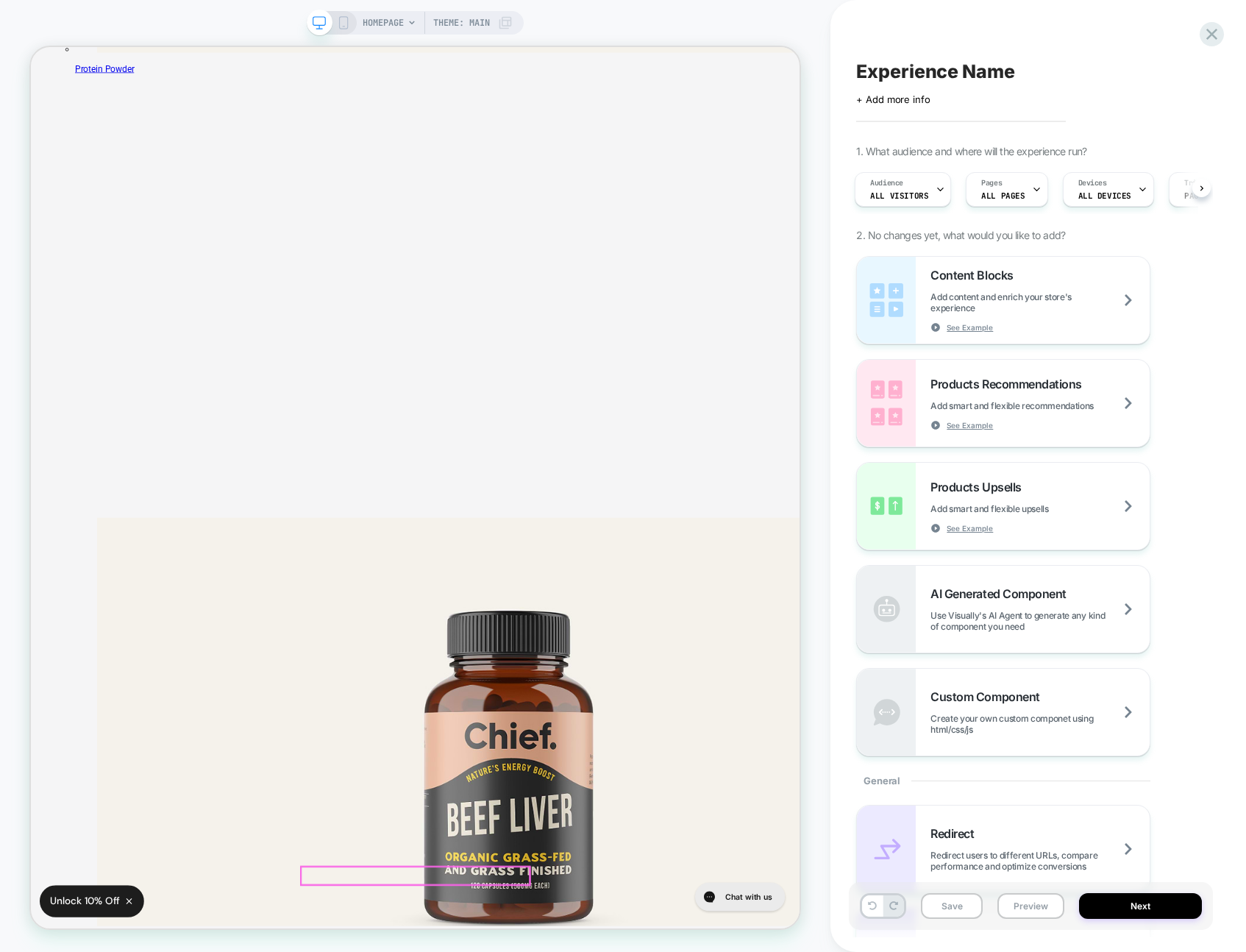
drag, startPoint x: 511, startPoint y: 1147, endPoint x: 550, endPoint y: 1146, distance: 39.0
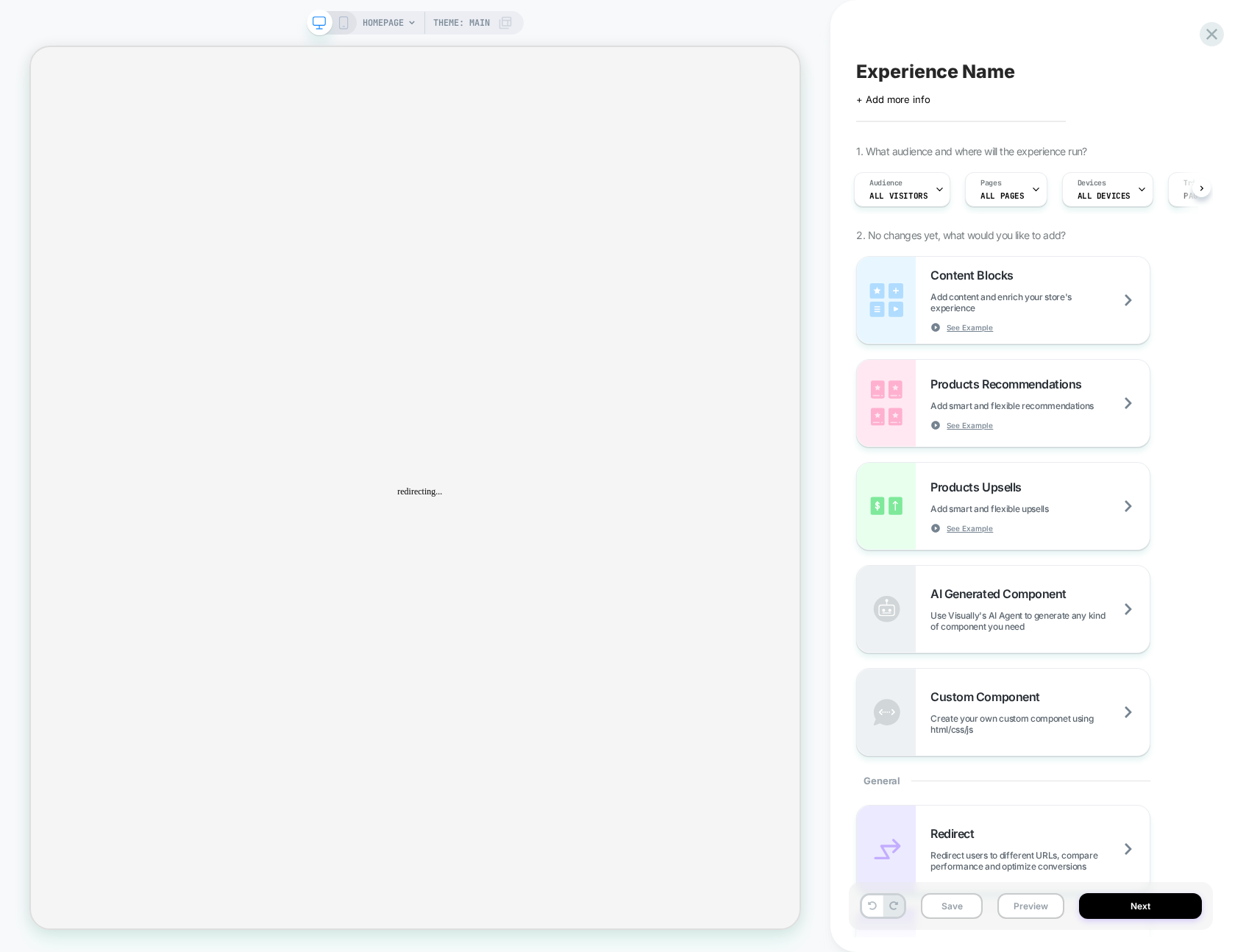
scroll to position [0, 0]
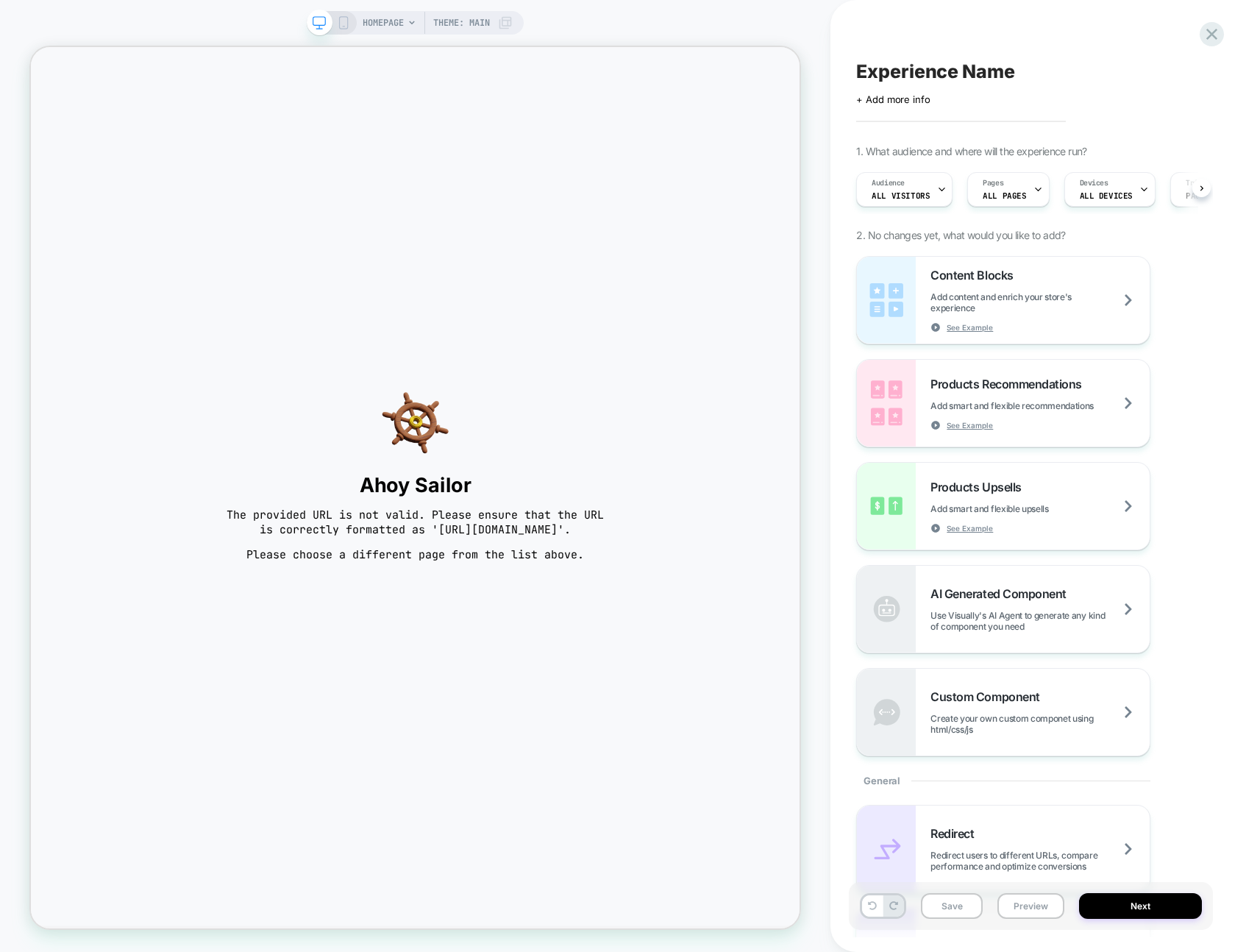
scroll to position [0, 1]
click at [974, 18] on div "Experience Name Click to edit experience details + Add more info 1. What audien…" at bounding box center [1031, 476] width 364 height 923
click at [1211, 33] on icon at bounding box center [1212, 35] width 11 height 11
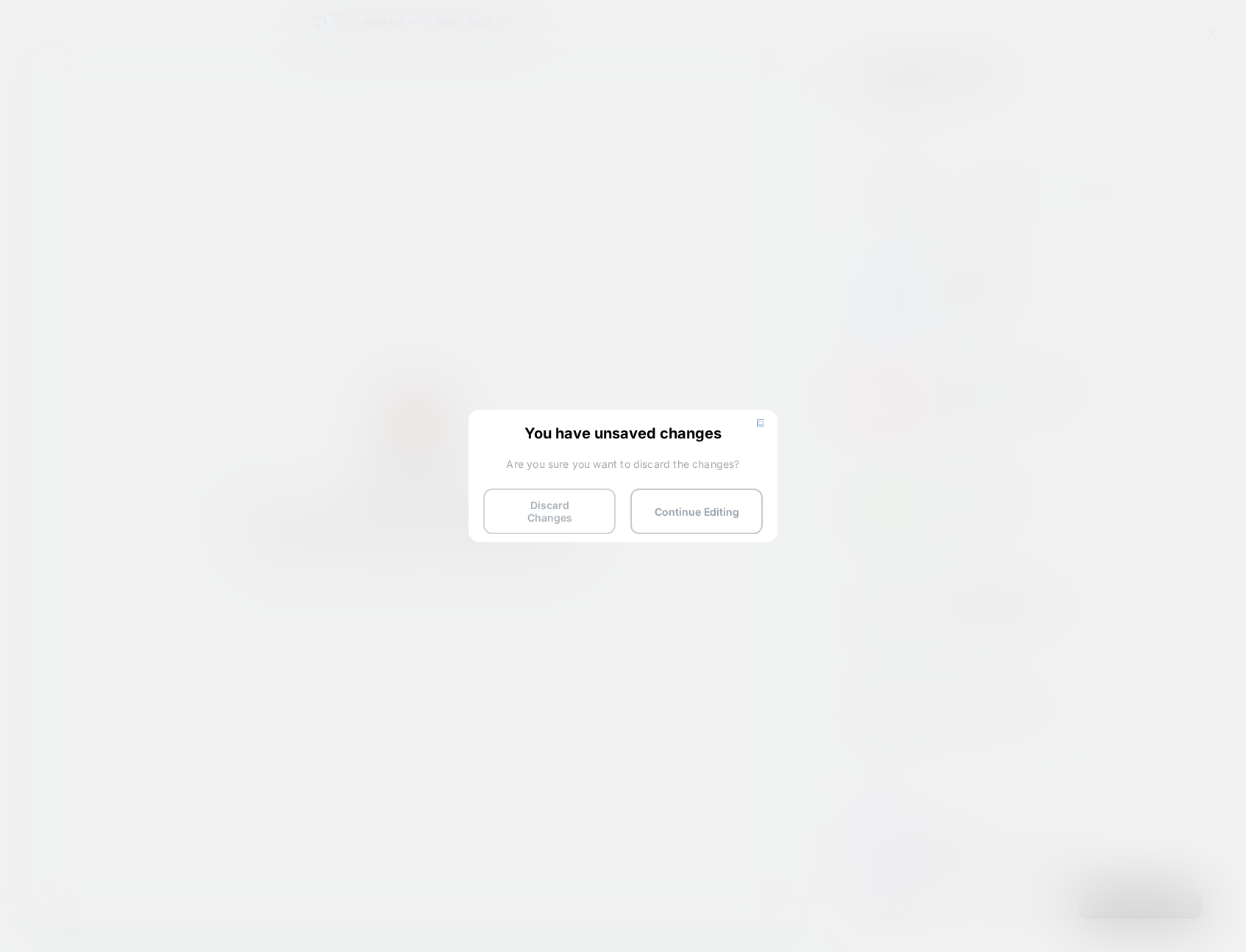
click at [520, 512] on button "Discard Changes" at bounding box center [550, 511] width 132 height 46
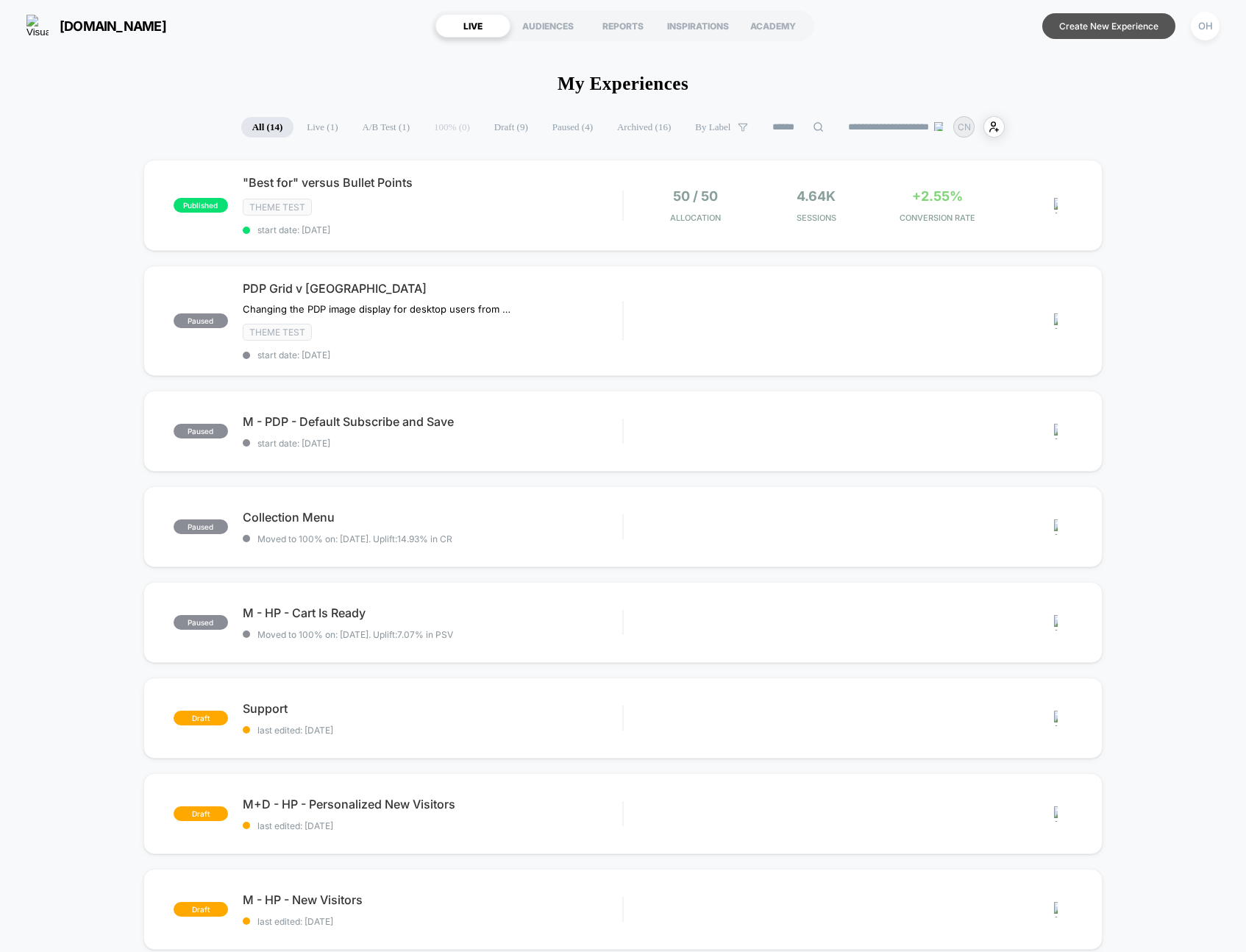
click at [1064, 19] on button "Create New Experience" at bounding box center [1109, 26] width 133 height 26
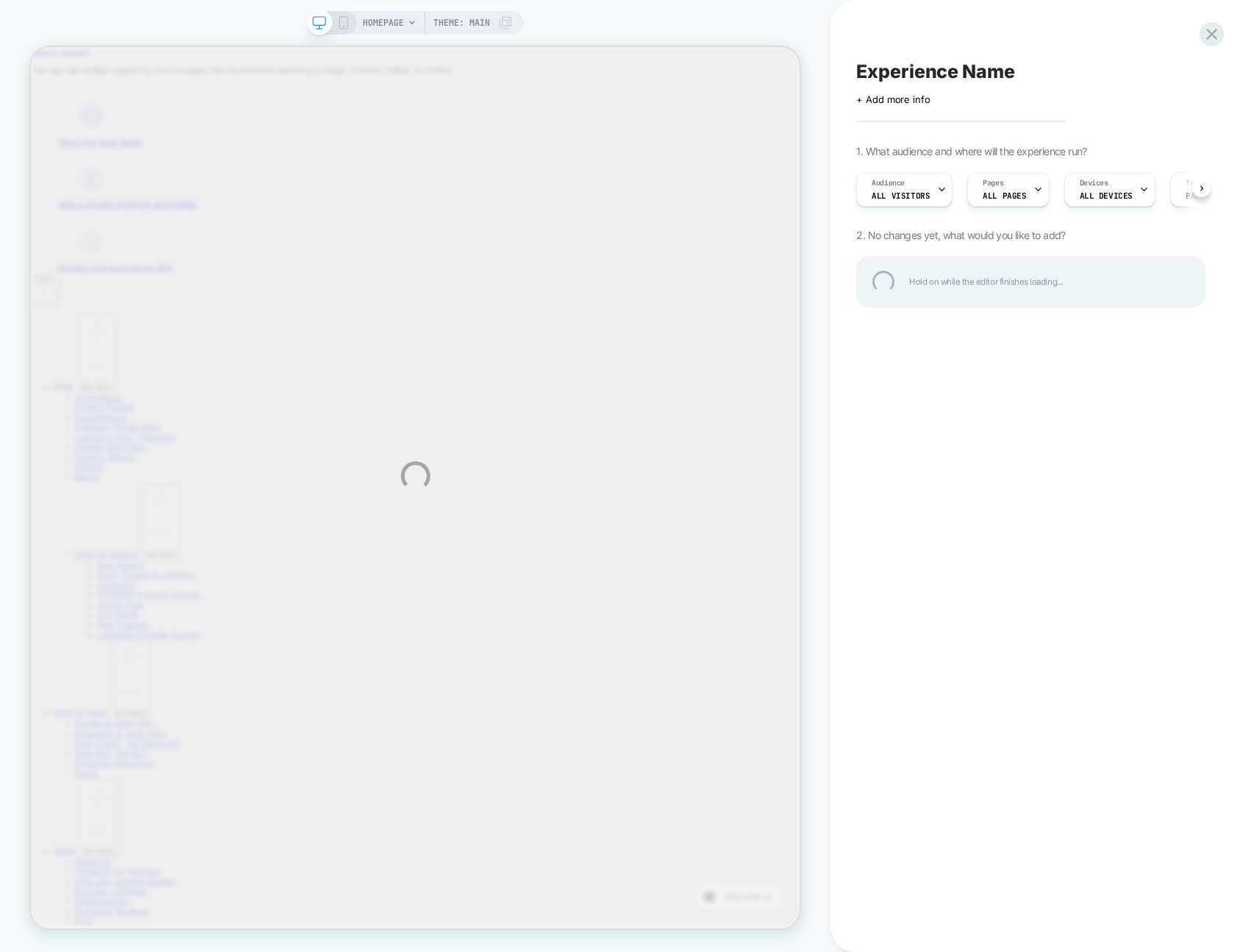
click at [1090, 19] on div "HOMEPAGE Theme: MAIN Experience Name Click to edit experience details + Add mor…" at bounding box center [623, 476] width 1246 height 952
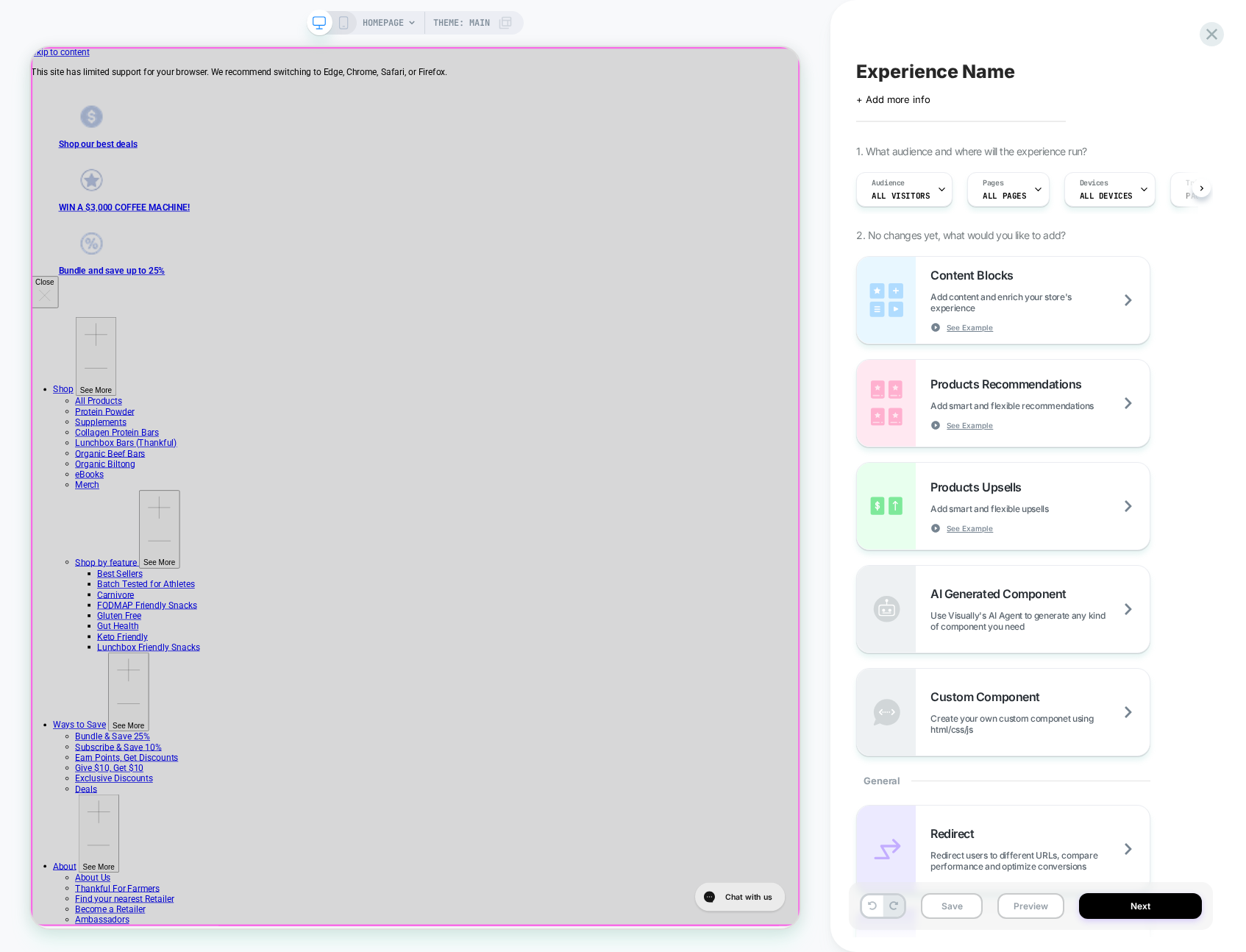
scroll to position [0, 1]
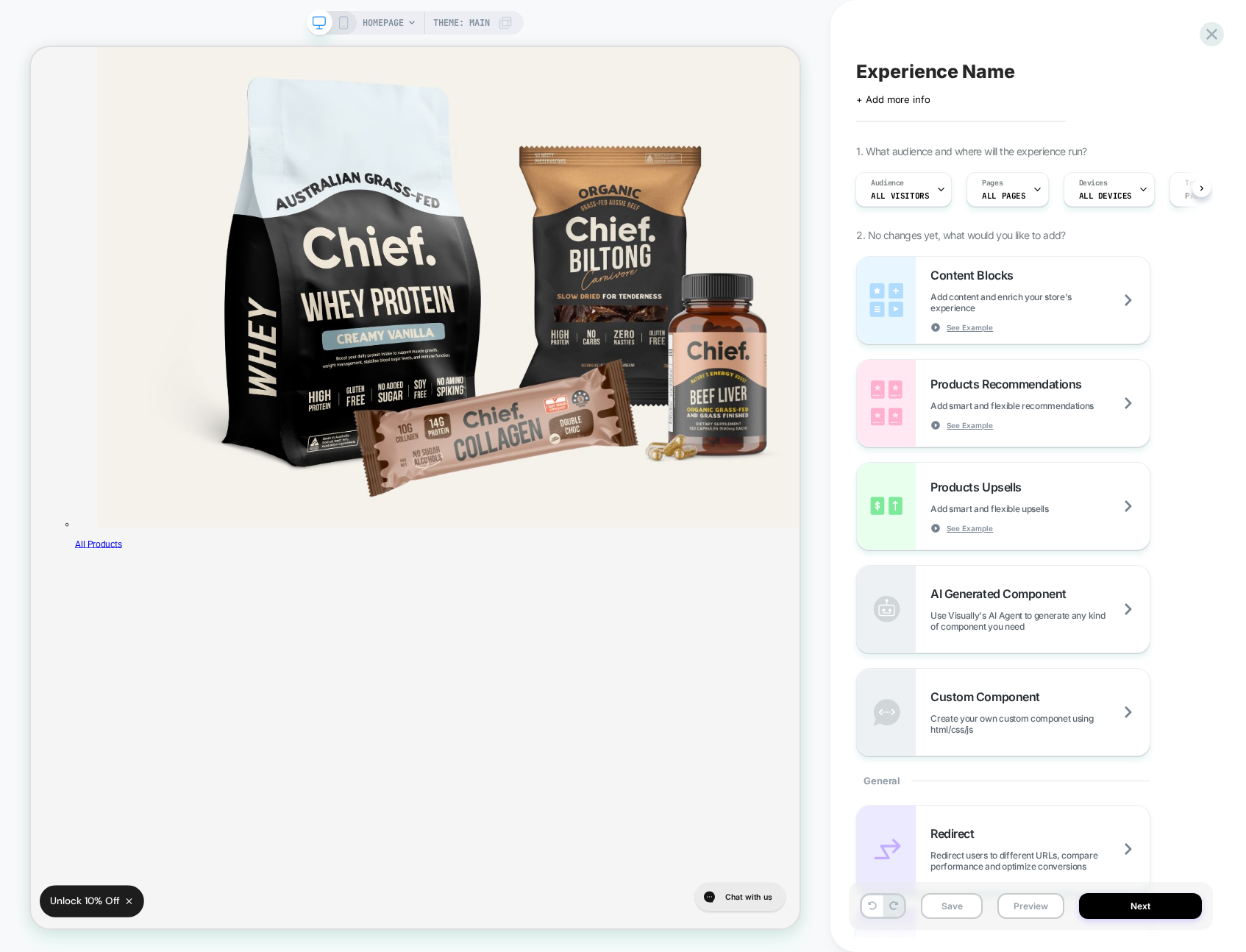
scroll to position [4194, 0]
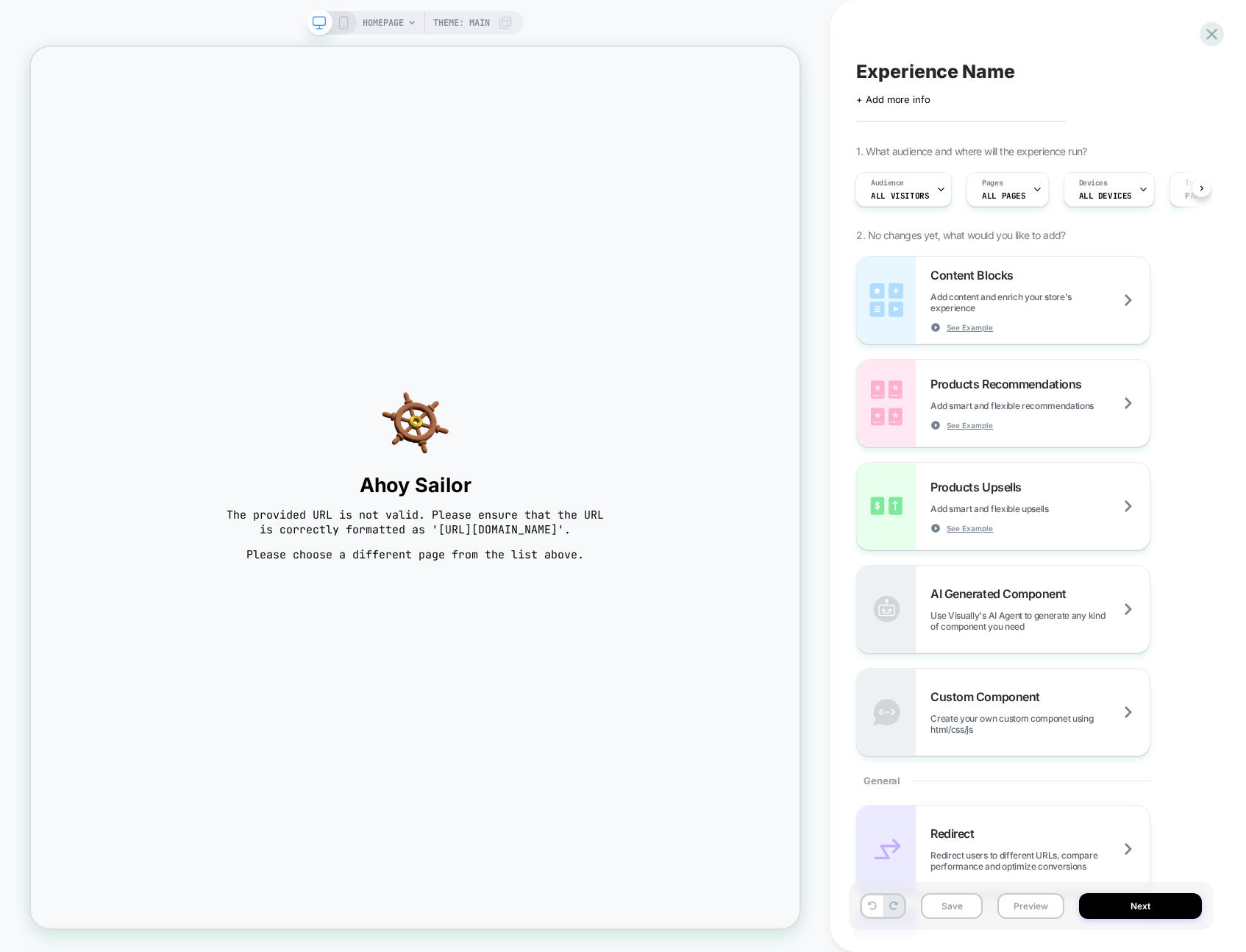
scroll to position [0, 0]
click at [1198, 27] on div "Experience Name Click to edit experience details + Add more info 1. What audien…" at bounding box center [1031, 476] width 364 height 923
click at [1211, 31] on icon at bounding box center [1212, 34] width 20 height 20
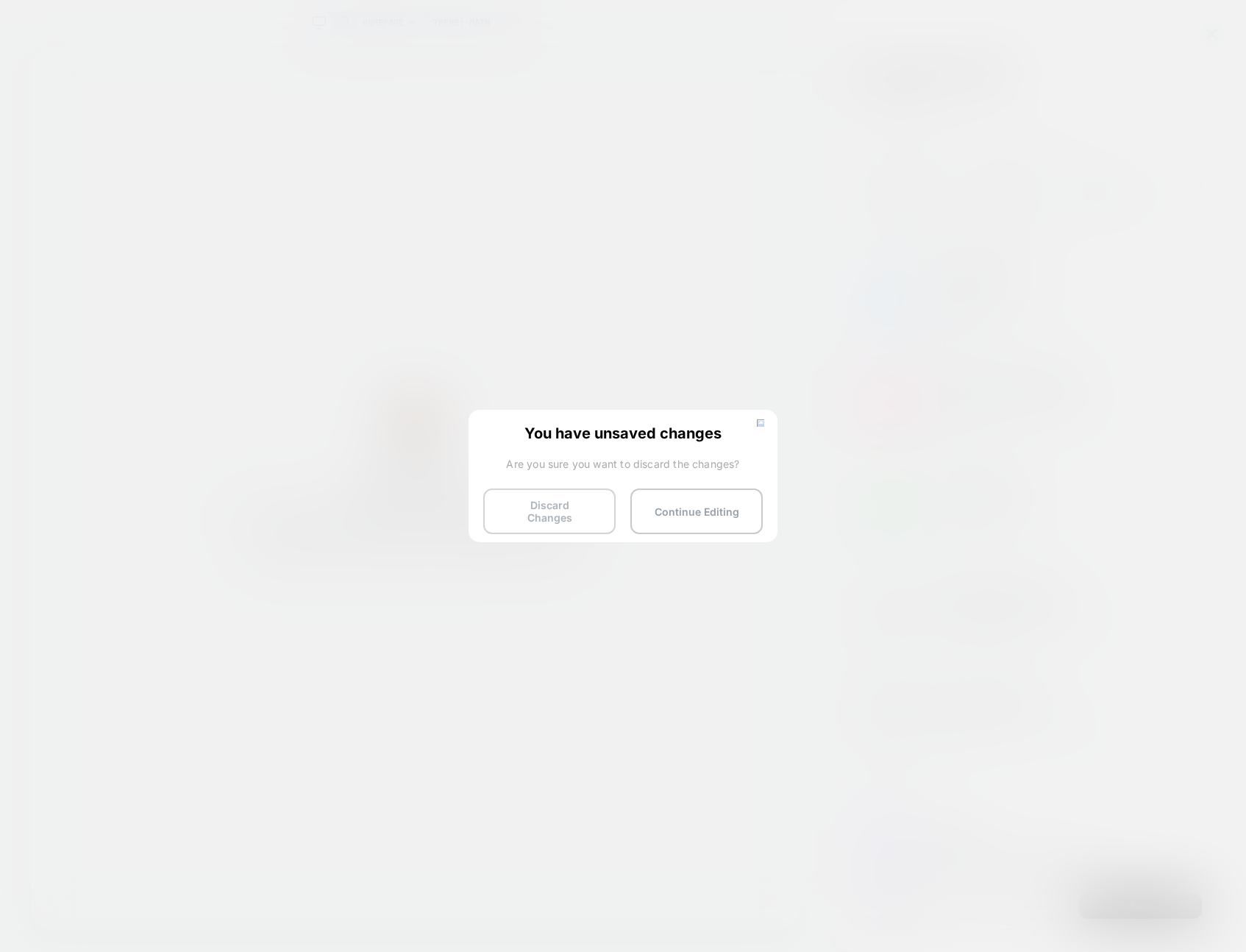
click at [587, 505] on button "Discard Changes" at bounding box center [550, 511] width 132 height 46
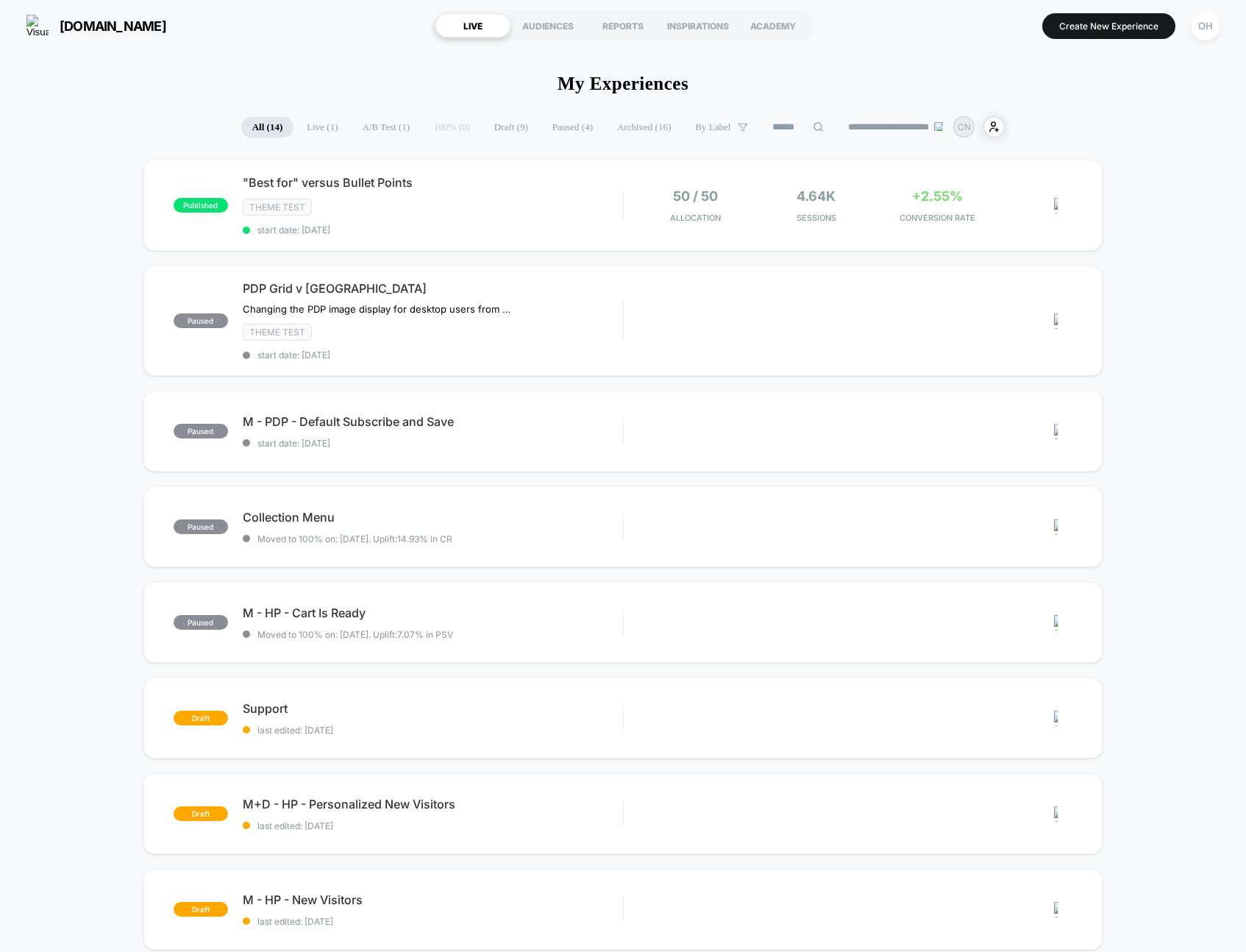
drag, startPoint x: 866, startPoint y: 31, endPoint x: 473, endPoint y: 64, distance: 394.4
click at [866, 31] on section "Create New Experience [GEOGRAPHIC_DATA]" at bounding box center [1028, 26] width 393 height 37
click at [1101, 25] on button "Create New Experience" at bounding box center [1109, 26] width 133 height 26
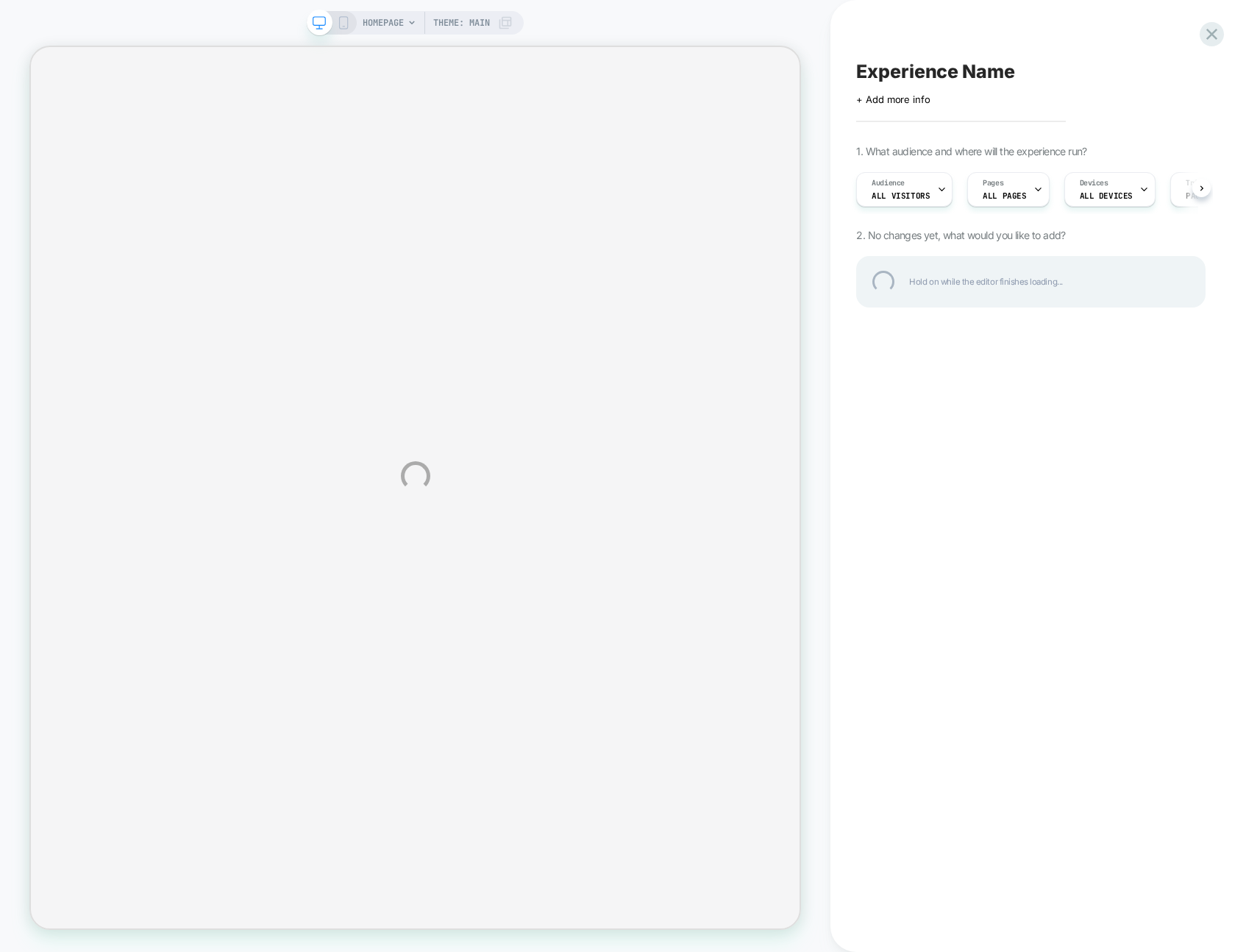
click at [1098, 24] on div "HOMEPAGE Theme: MAIN Experience Name Click to edit experience details + Add mor…" at bounding box center [623, 476] width 1246 height 952
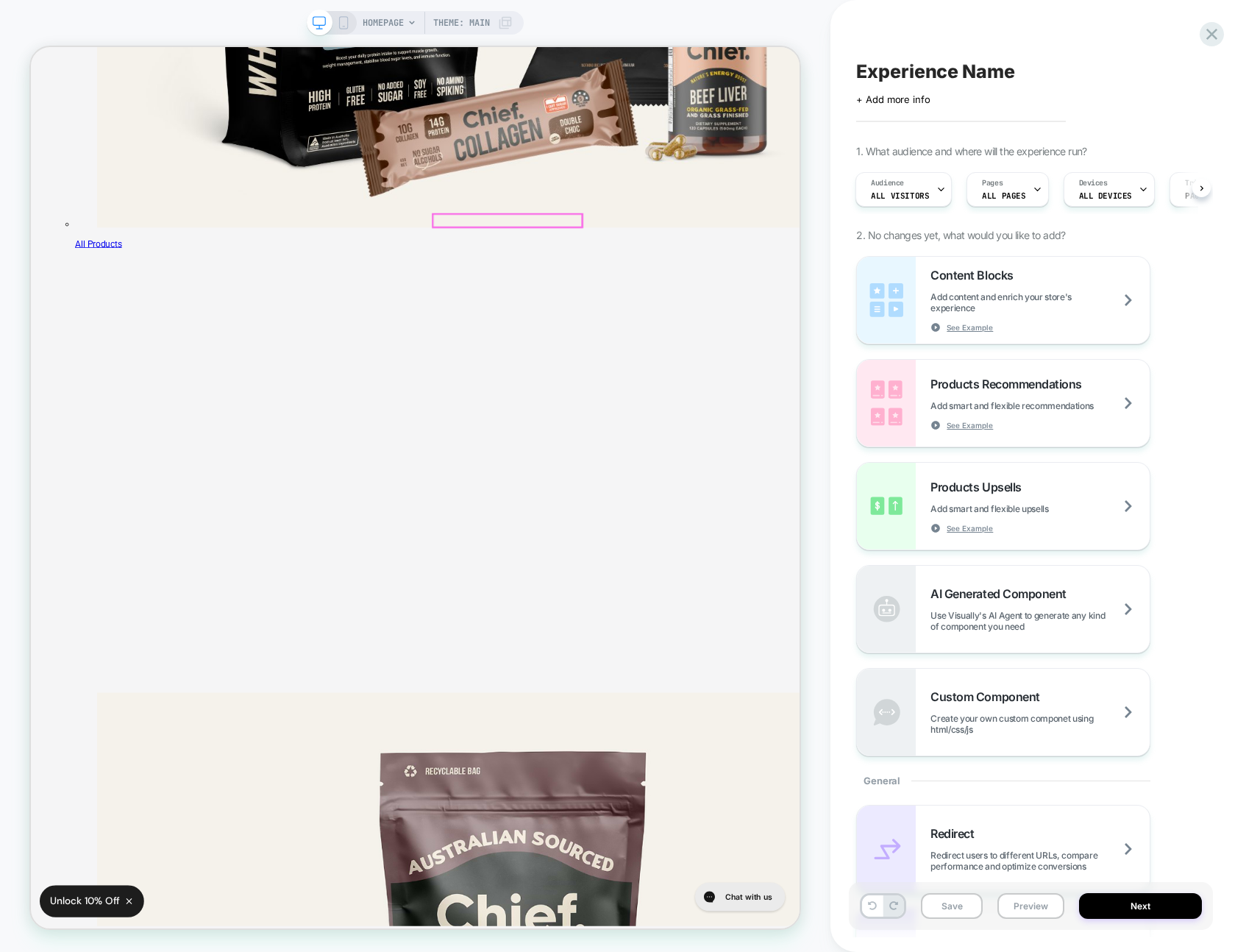
scroll to position [4194, 0]
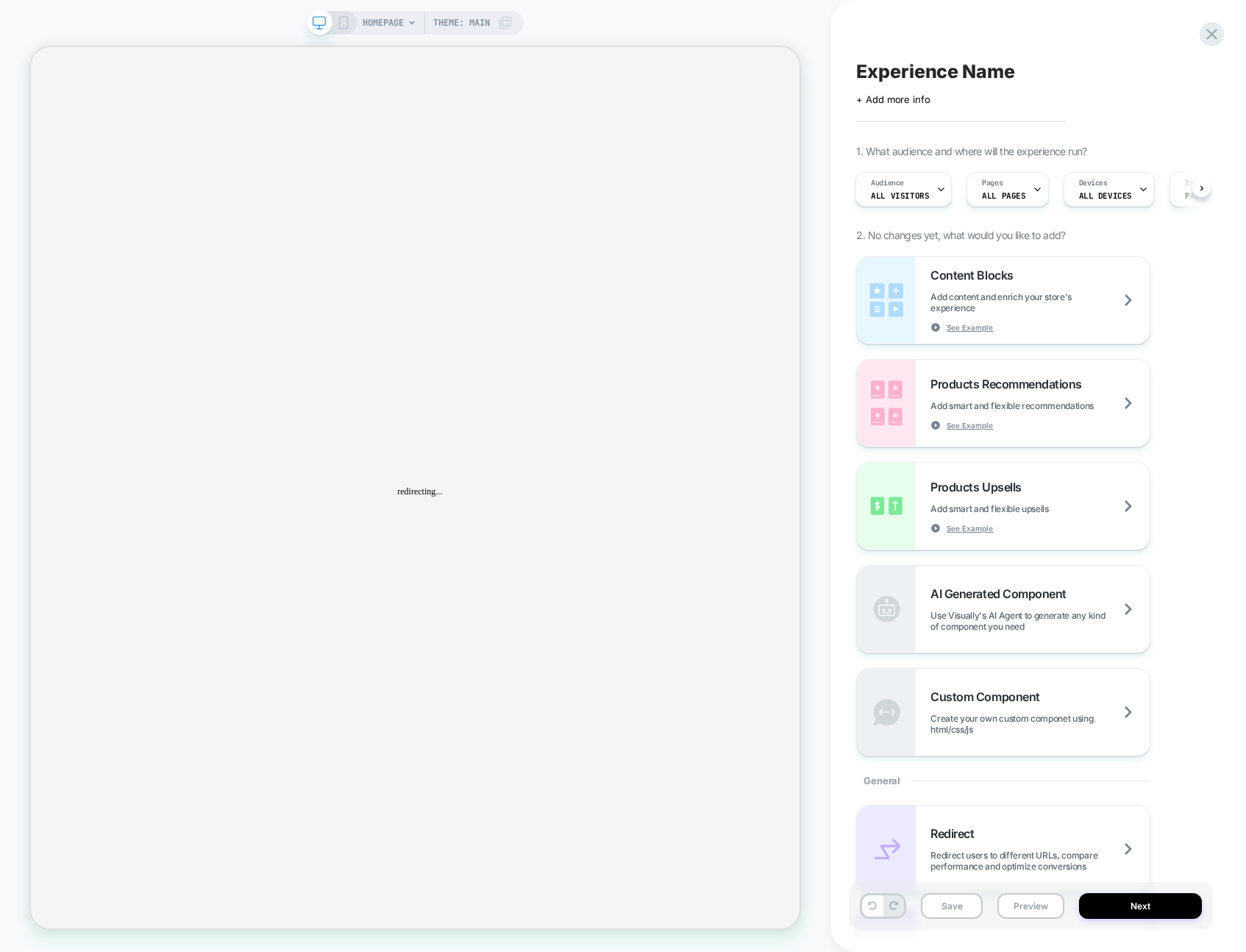
scroll to position [0, 0]
click at [820, 722] on div "HOMEPAGE Theme: MAIN" at bounding box center [415, 476] width 831 height 923
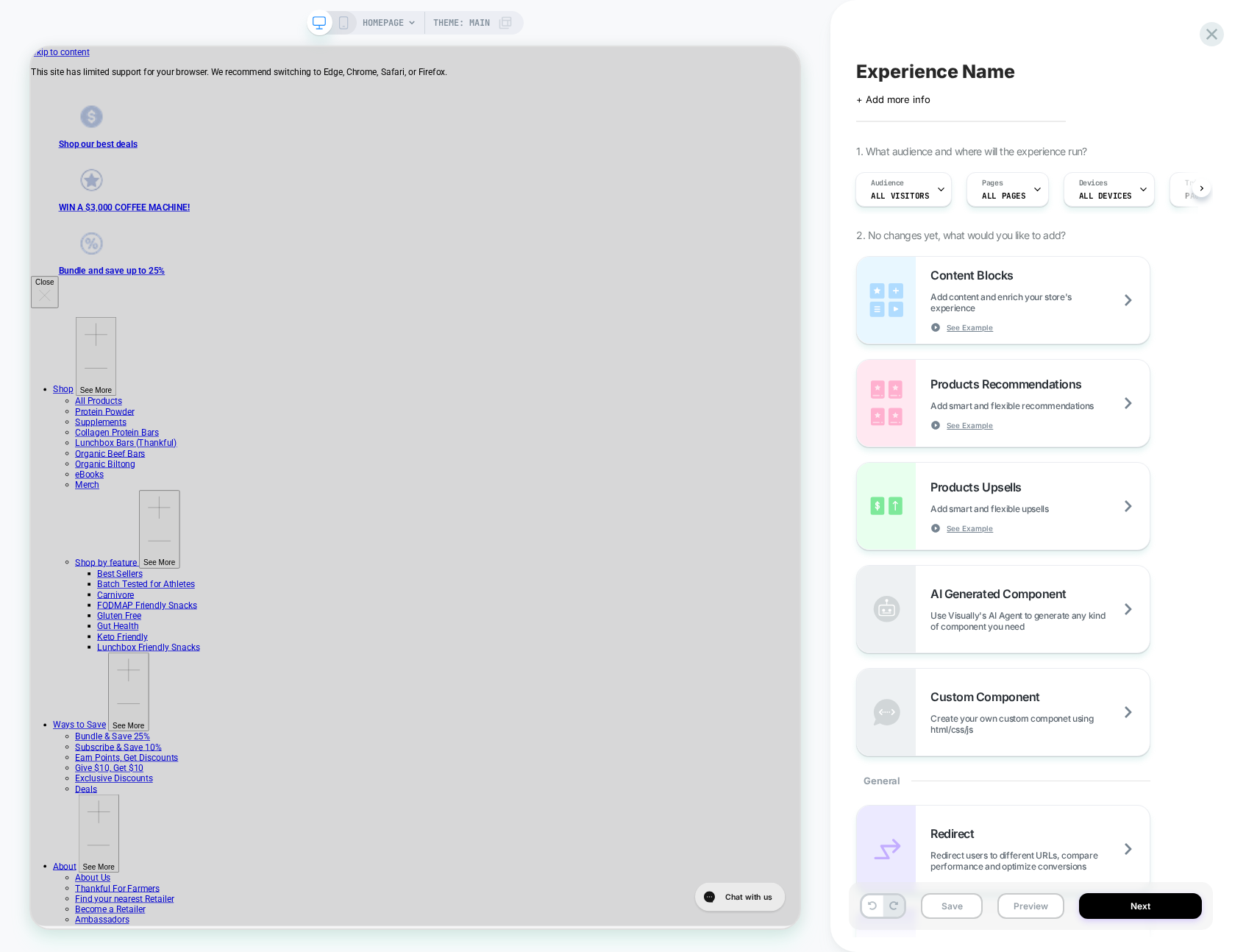
scroll to position [0, 2]
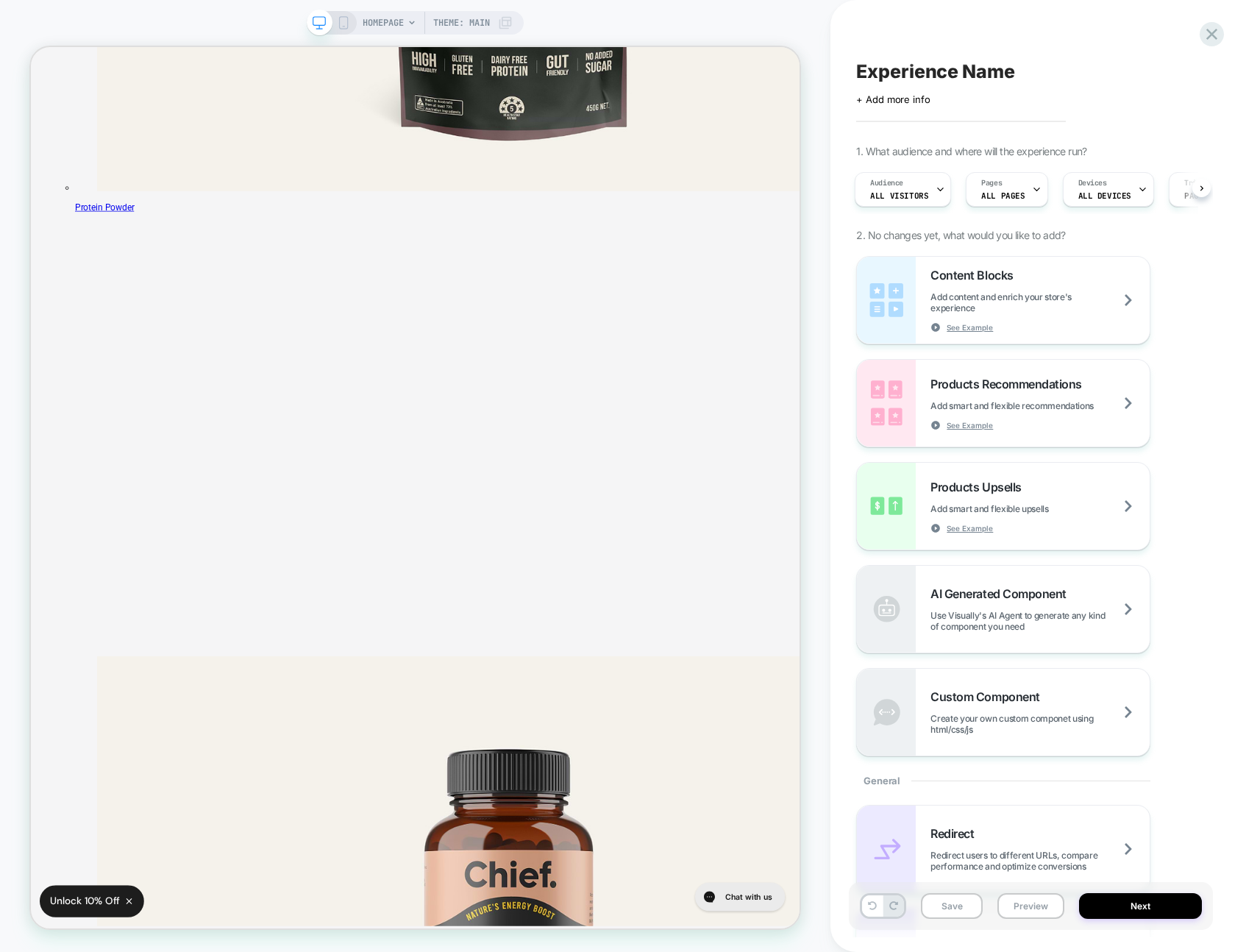
scroll to position [4194, 0]
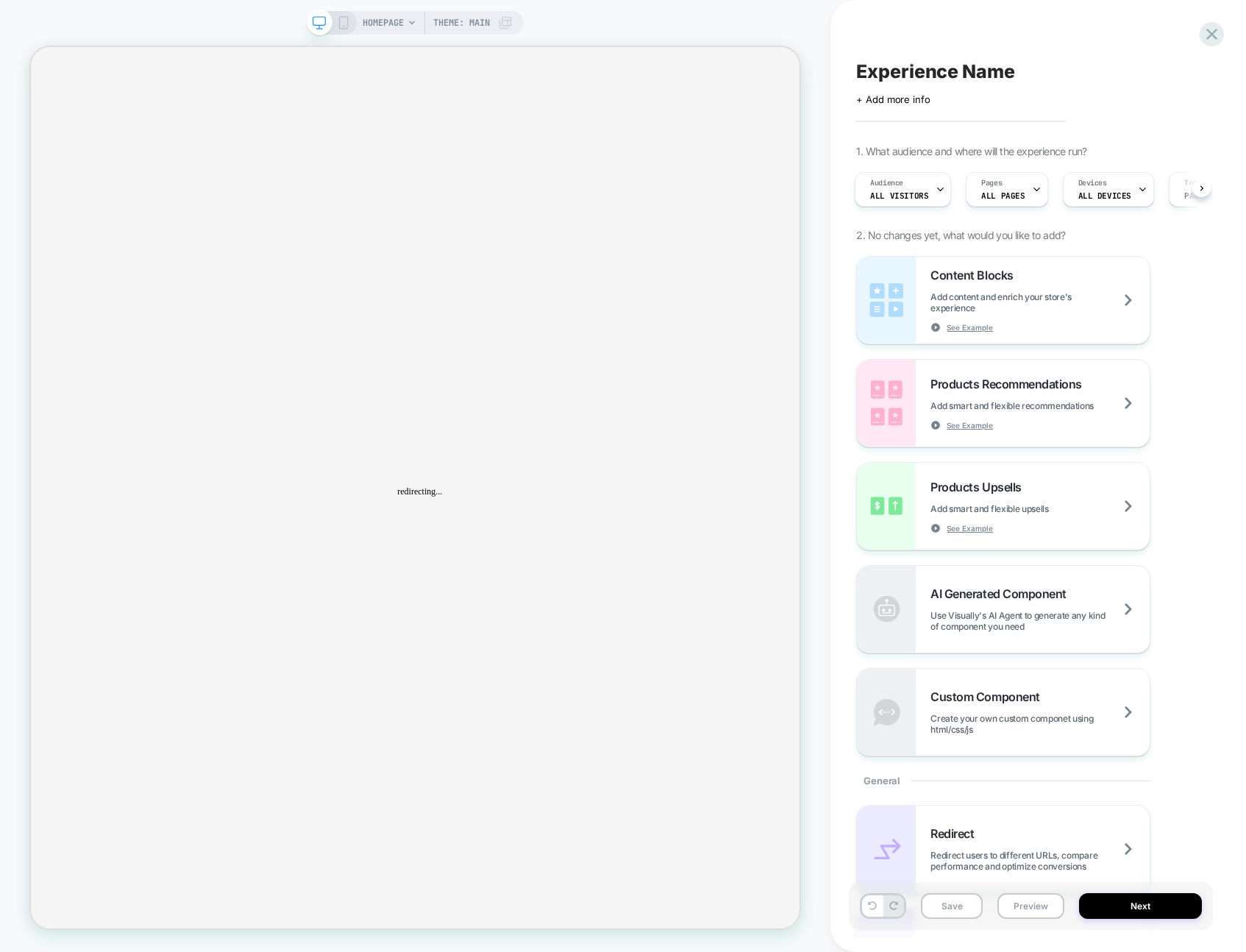
scroll to position [0, 0]
click at [814, 713] on div "HOMEPAGE Theme: MAIN" at bounding box center [415, 476] width 831 height 923
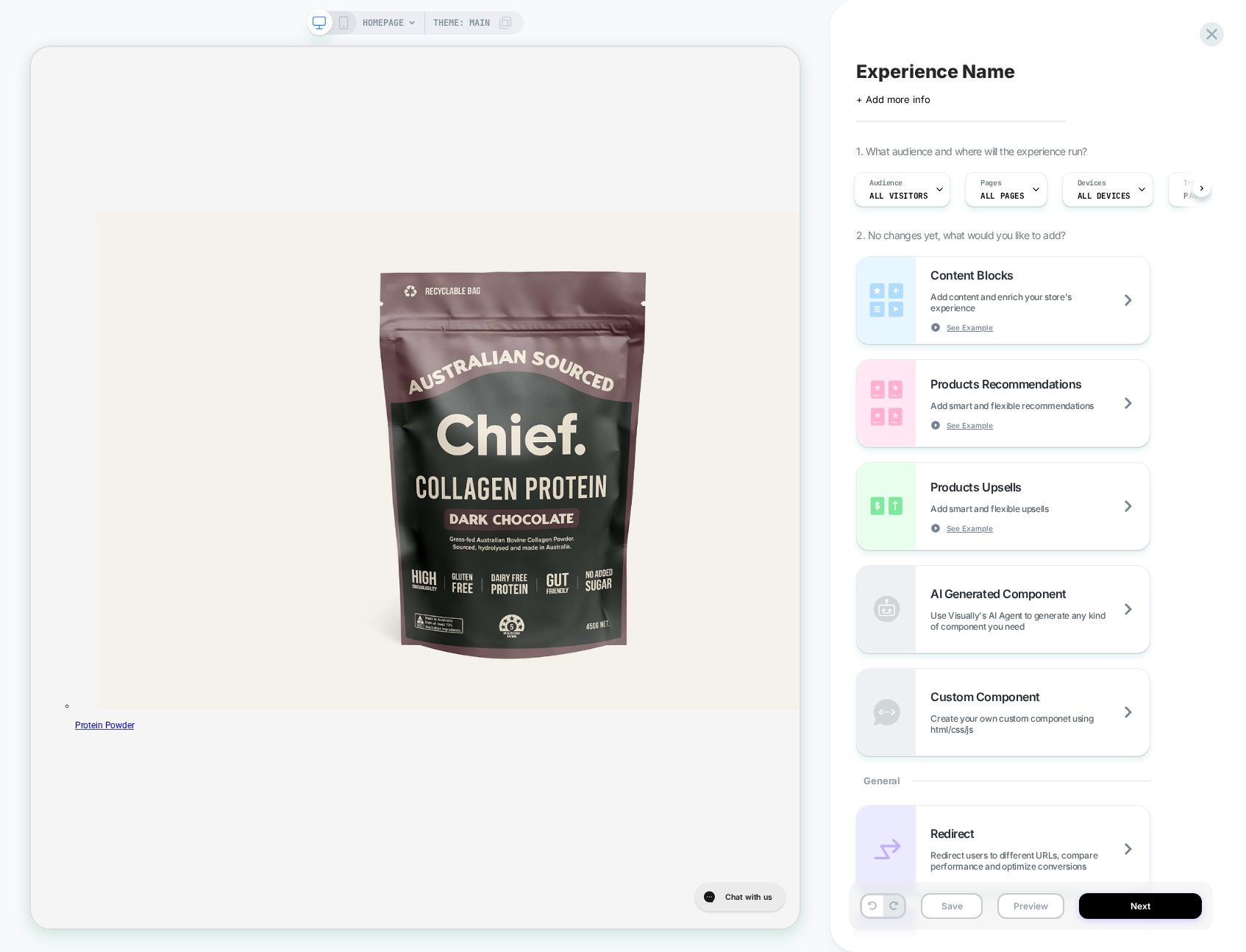
scroll to position [4197, 0]
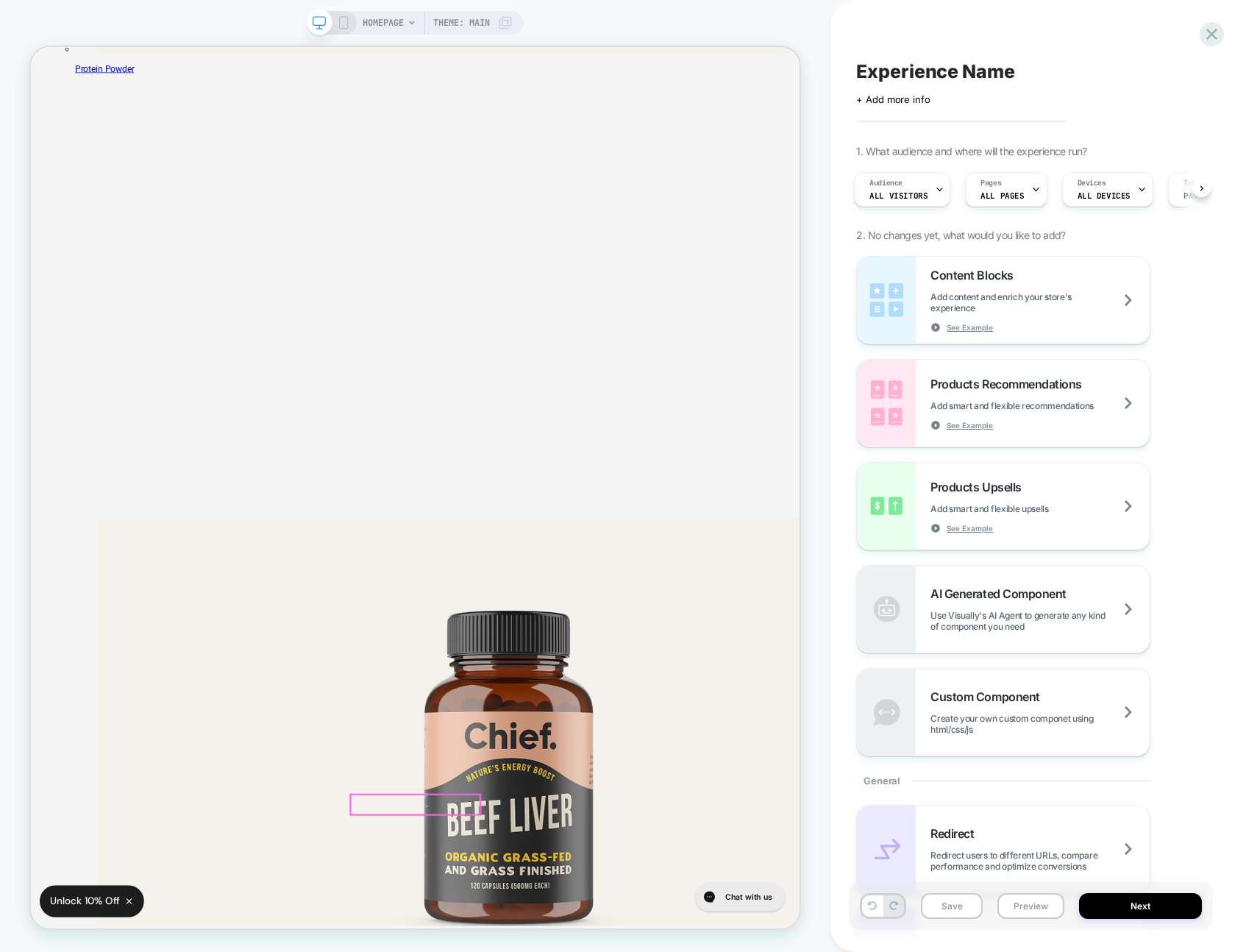
scroll to position [854, 0]
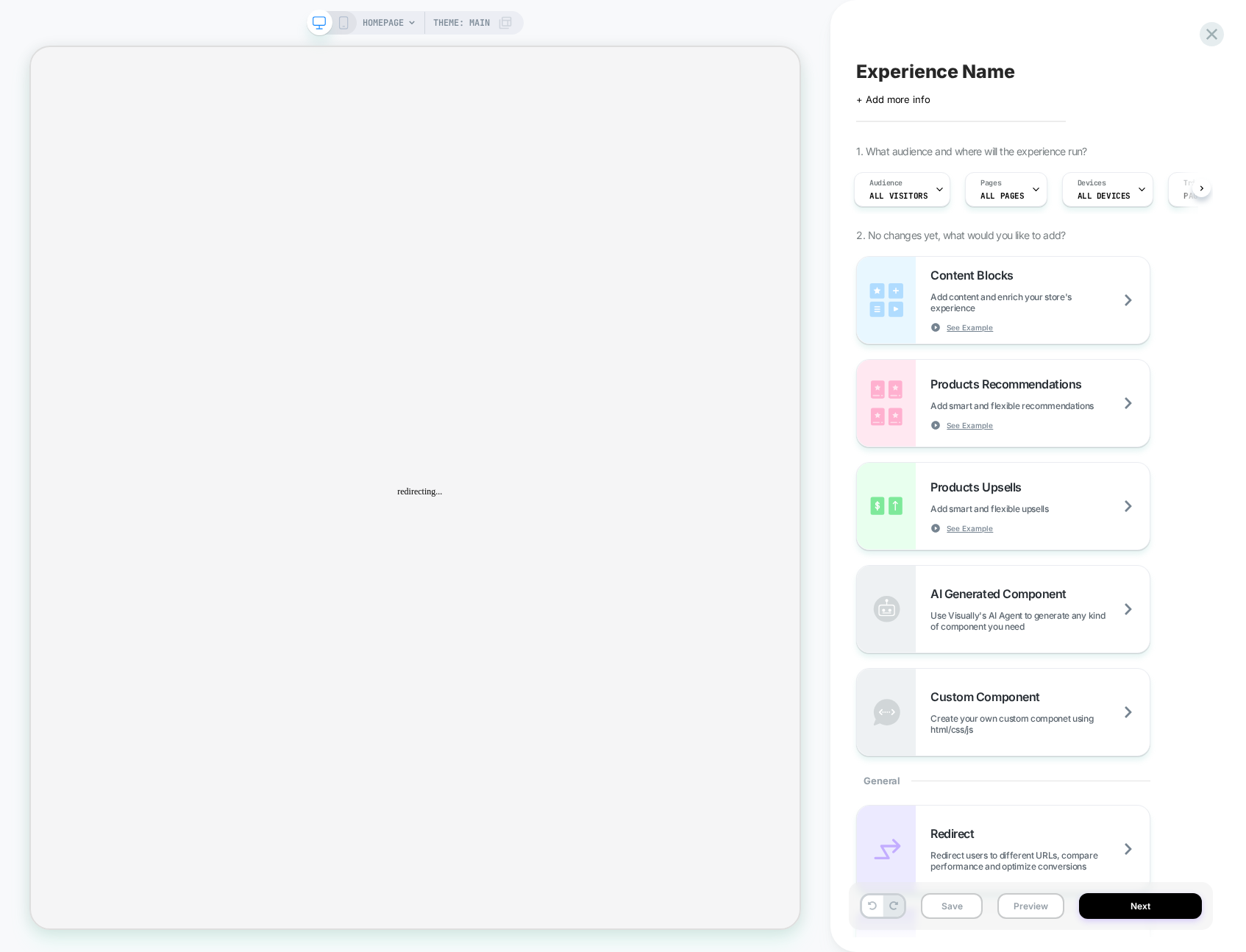
scroll to position [0, 0]
click at [831, 624] on div "Experience Name Click to edit experience details + Add more info 1. What audien…" at bounding box center [1039, 476] width 416 height 952
